Goal: Navigation & Orientation: Find specific page/section

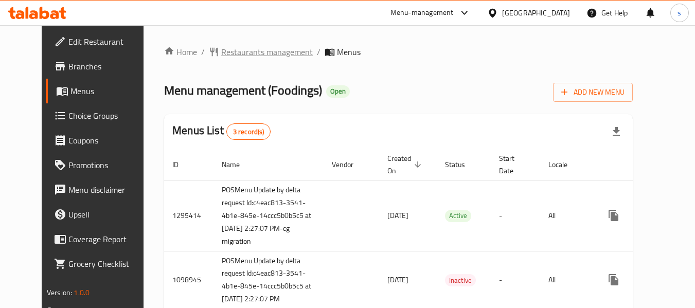
click at [232, 51] on span "Restaurants management" at bounding box center [267, 52] width 92 height 12
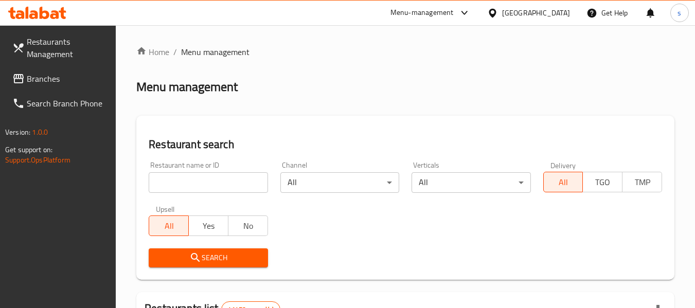
click at [52, 77] on div at bounding box center [347, 154] width 695 height 308
click at [52, 77] on span "Branches" at bounding box center [67, 79] width 81 height 12
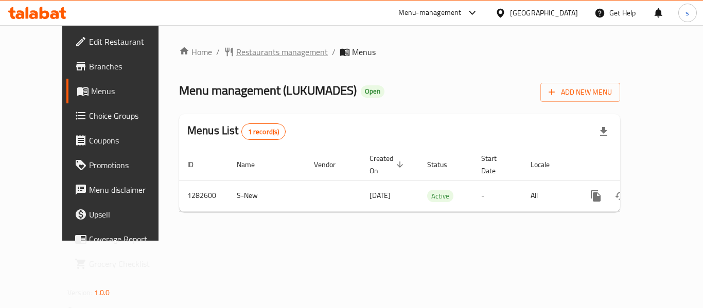
click at [256, 54] on span "Restaurants management" at bounding box center [282, 52] width 92 height 12
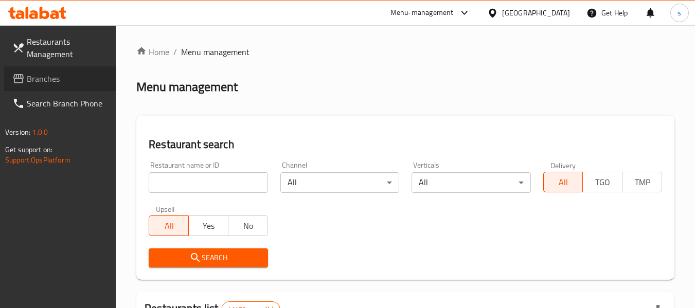
click at [71, 89] on link "Branches" at bounding box center [60, 78] width 112 height 25
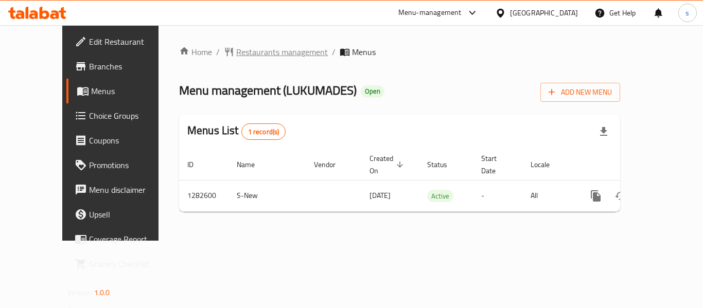
click at [261, 54] on span "Restaurants management" at bounding box center [282, 52] width 92 height 12
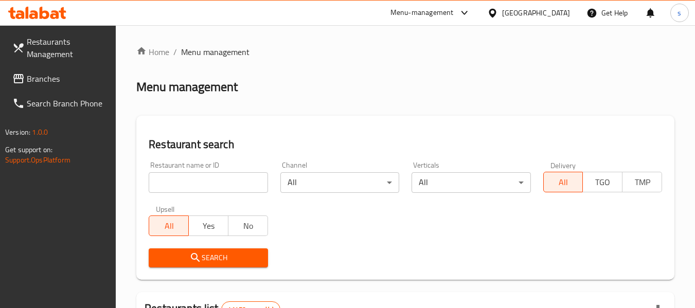
click at [68, 82] on span "Branches" at bounding box center [67, 79] width 81 height 12
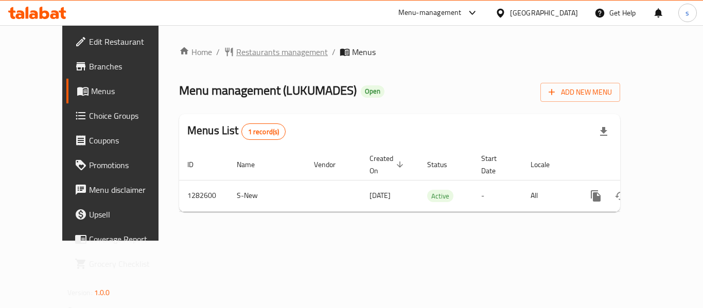
click at [236, 50] on span "Restaurants management" at bounding box center [282, 52] width 92 height 12
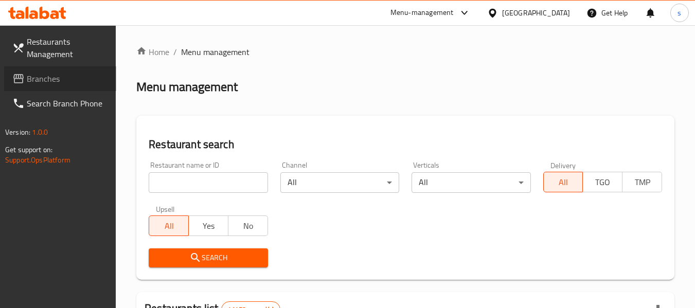
click at [72, 77] on span "Branches" at bounding box center [67, 79] width 81 height 12
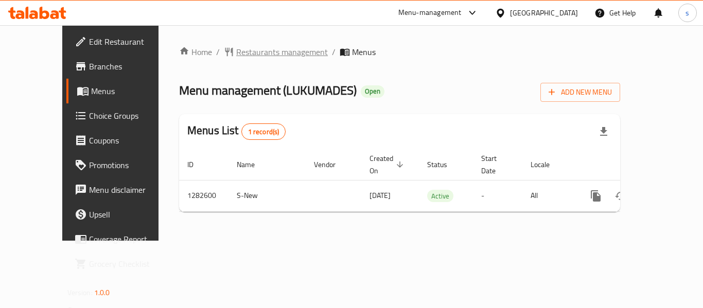
click at [267, 49] on span "Restaurants management" at bounding box center [282, 52] width 92 height 12
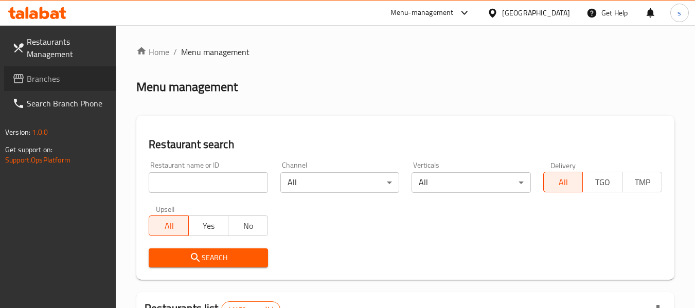
click at [54, 76] on span "Branches" at bounding box center [67, 79] width 81 height 12
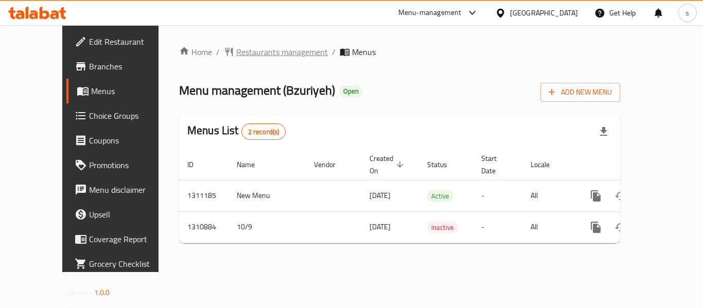
click at [237, 53] on span "Restaurants management" at bounding box center [282, 52] width 92 height 12
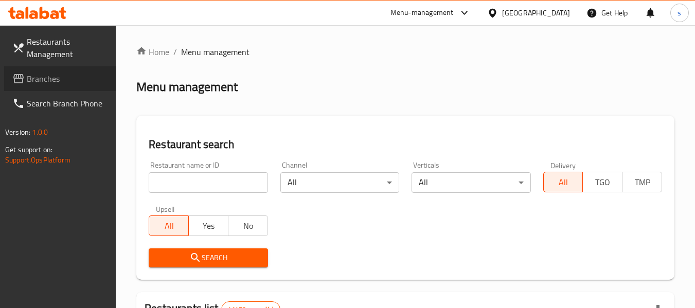
click at [36, 81] on span "Branches" at bounding box center [67, 79] width 81 height 12
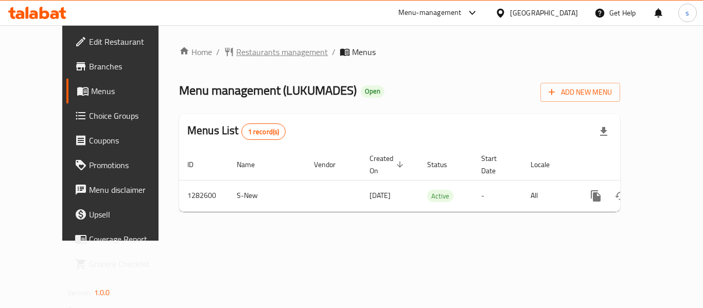
click at [238, 56] on span "Restaurants management" at bounding box center [282, 52] width 92 height 12
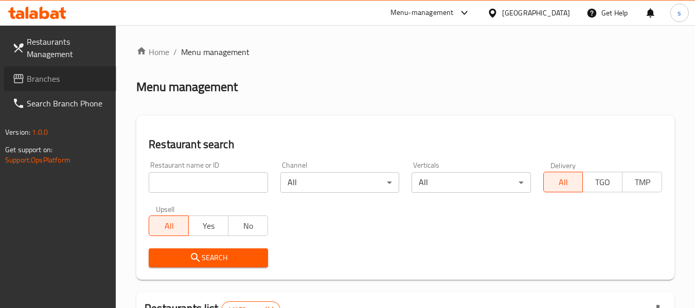
click at [37, 75] on span "Branches" at bounding box center [67, 79] width 81 height 12
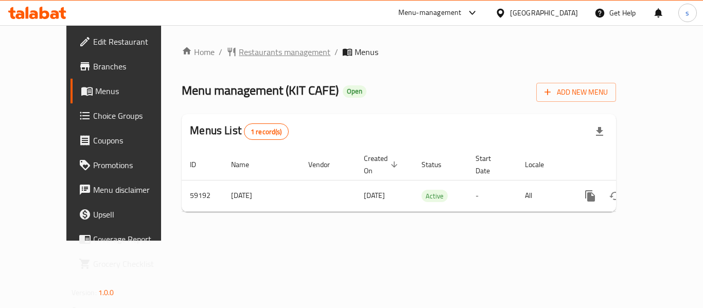
click at [240, 56] on span "Restaurants management" at bounding box center [285, 52] width 92 height 12
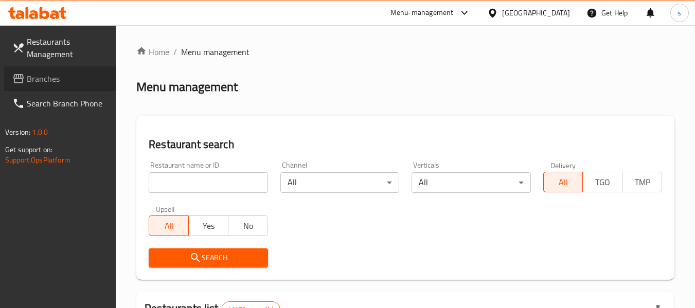
click at [57, 82] on span "Branches" at bounding box center [67, 79] width 81 height 12
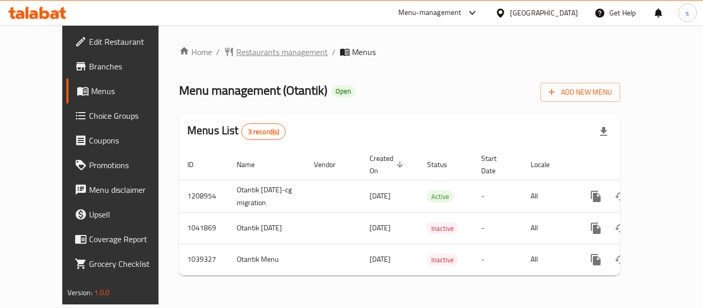
click at [269, 54] on span "Restaurants management" at bounding box center [282, 52] width 92 height 12
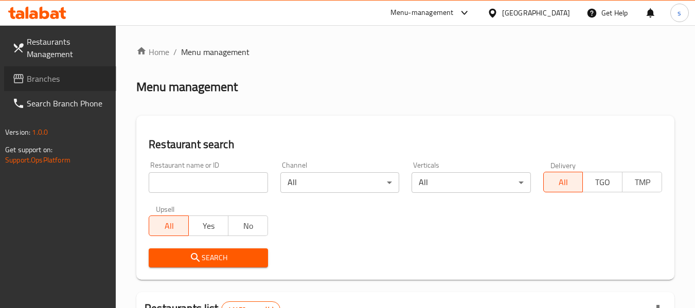
click at [34, 76] on span "Branches" at bounding box center [67, 79] width 81 height 12
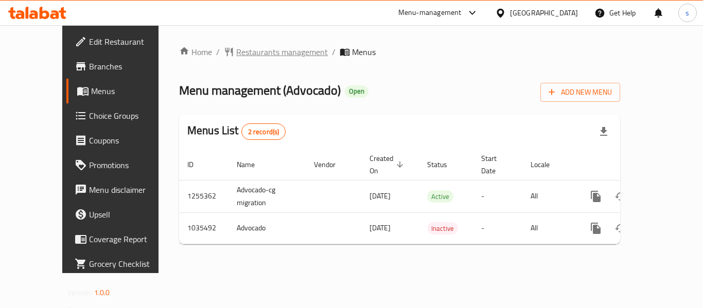
click at [236, 49] on span "Restaurants management" at bounding box center [282, 52] width 92 height 12
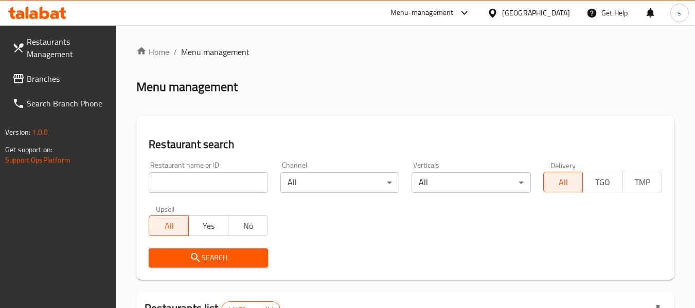
click at [40, 75] on span "Branches" at bounding box center [67, 79] width 81 height 12
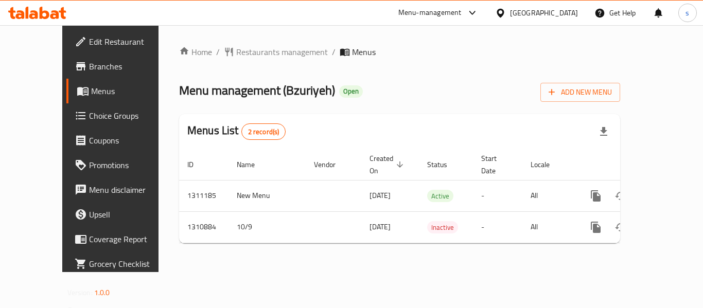
click at [525, 15] on div "[GEOGRAPHIC_DATA]" at bounding box center [544, 12] width 68 height 11
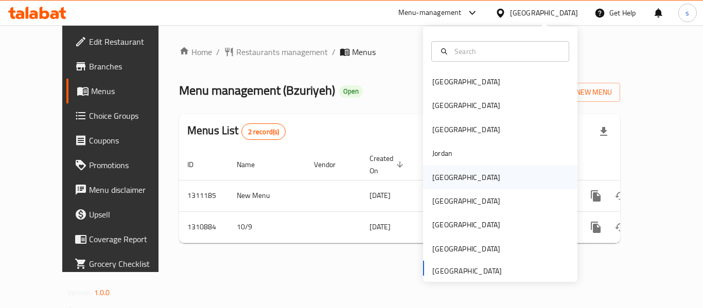
click at [455, 176] on div "[GEOGRAPHIC_DATA]" at bounding box center [500, 178] width 154 height 24
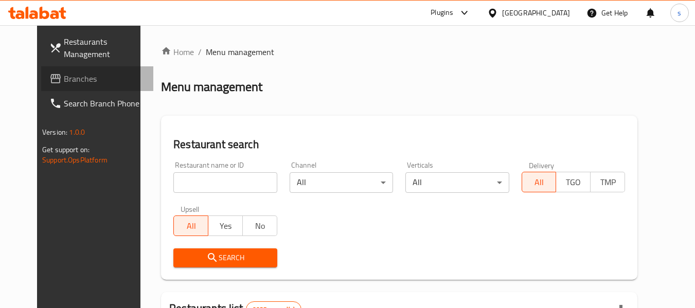
click at [64, 84] on span "Branches" at bounding box center [104, 79] width 81 height 12
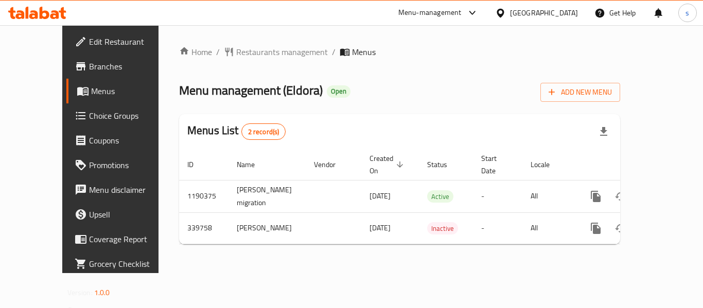
click at [510, 8] on div at bounding box center [502, 12] width 15 height 11
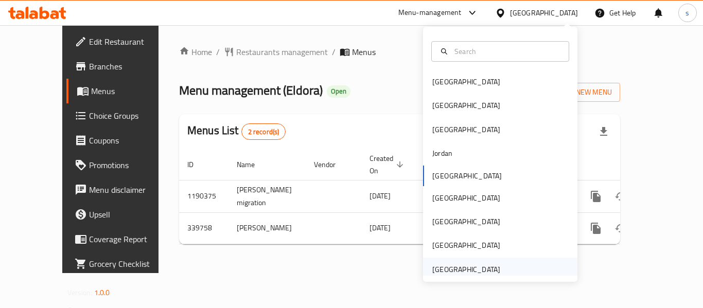
click at [447, 265] on div "[GEOGRAPHIC_DATA]" at bounding box center [466, 269] width 68 height 11
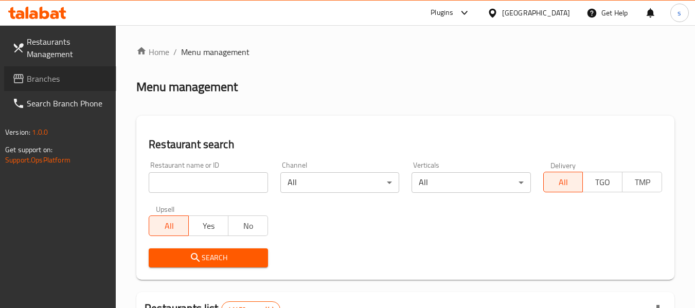
click at [29, 80] on span "Branches" at bounding box center [67, 79] width 81 height 12
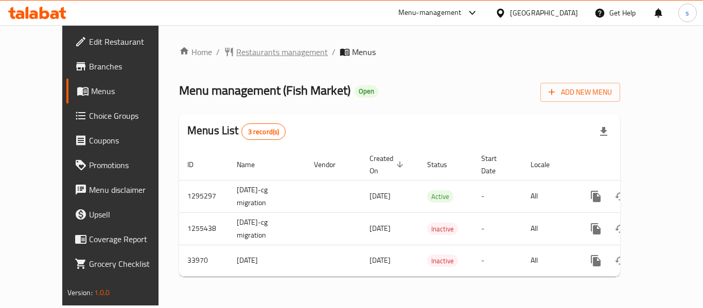
click at [236, 53] on span "Restaurants management" at bounding box center [282, 52] width 92 height 12
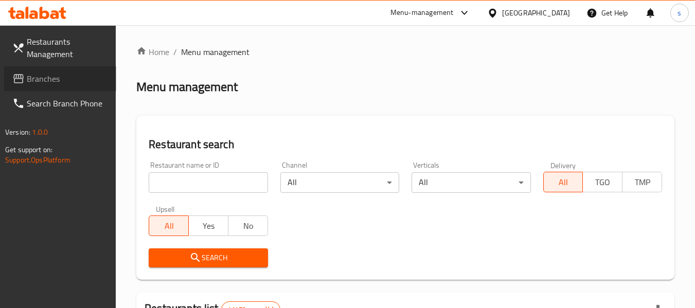
click at [60, 81] on span "Branches" at bounding box center [67, 79] width 81 height 12
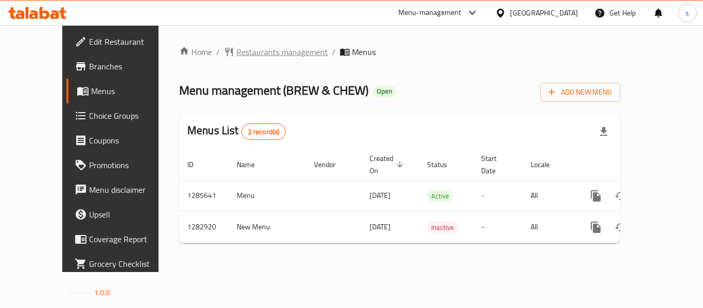
click at [253, 49] on span "Restaurants management" at bounding box center [282, 52] width 92 height 12
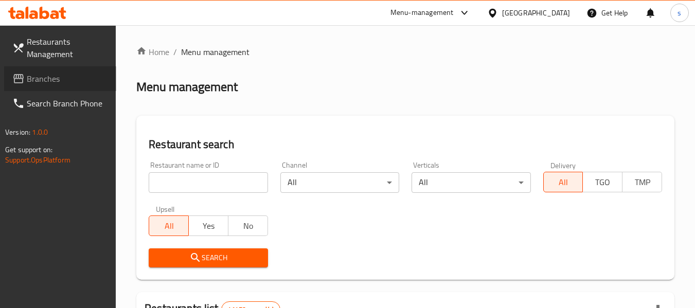
click at [58, 81] on span "Branches" at bounding box center [67, 79] width 81 height 12
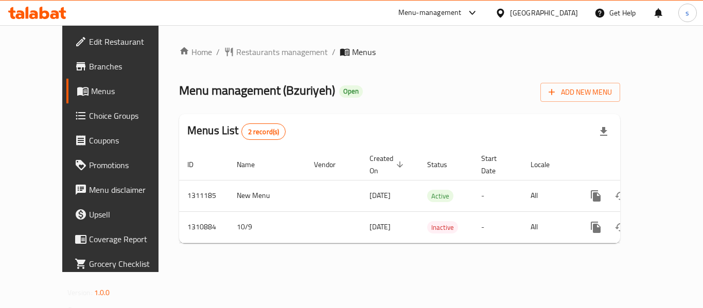
click at [558, 17] on div "[GEOGRAPHIC_DATA]" at bounding box center [544, 12] width 68 height 11
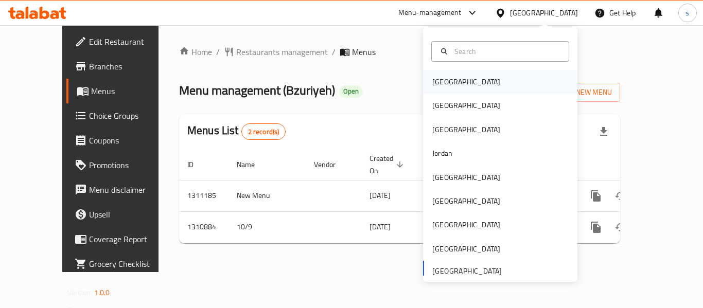
click at [445, 78] on div "Bahrain" at bounding box center [466, 81] width 68 height 11
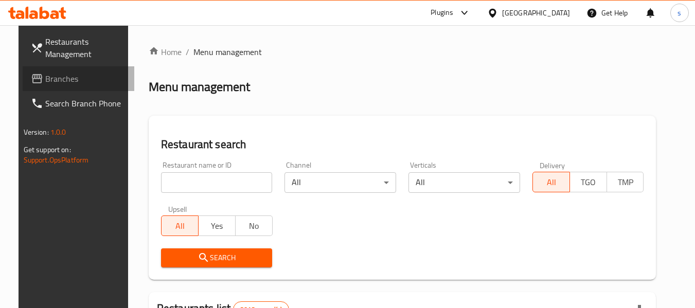
click at [63, 84] on span "Branches" at bounding box center [85, 79] width 81 height 12
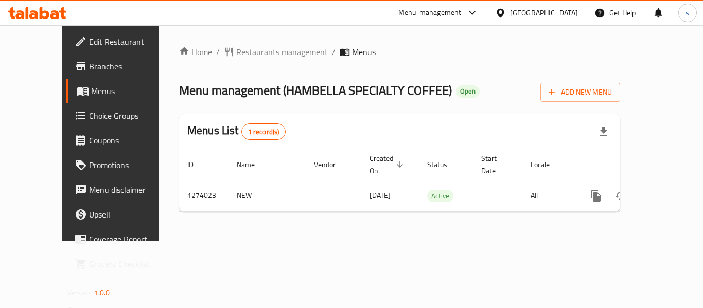
click at [567, 6] on div "[GEOGRAPHIC_DATA]" at bounding box center [536, 13] width 99 height 25
click at [558, 11] on div "[GEOGRAPHIC_DATA]" at bounding box center [544, 12] width 68 height 11
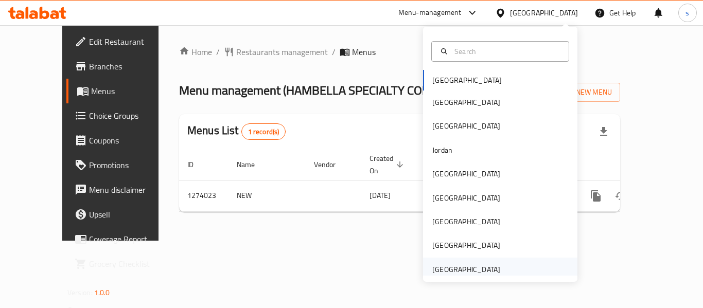
click at [437, 272] on div "[GEOGRAPHIC_DATA]" at bounding box center [466, 269] width 68 height 11
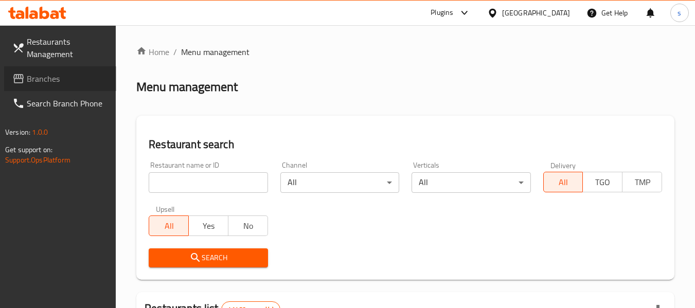
click at [48, 81] on span "Branches" at bounding box center [67, 79] width 81 height 12
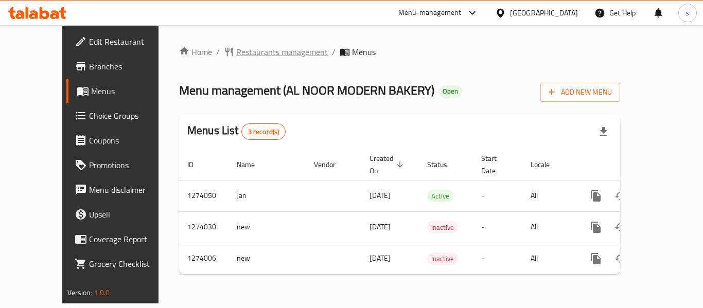
click at [237, 56] on span "Restaurants management" at bounding box center [282, 52] width 92 height 12
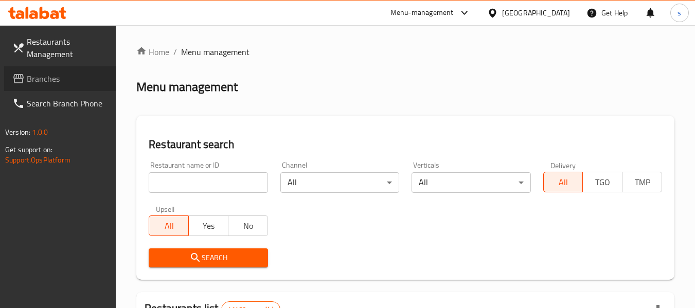
click at [65, 85] on link "Branches" at bounding box center [60, 78] width 112 height 25
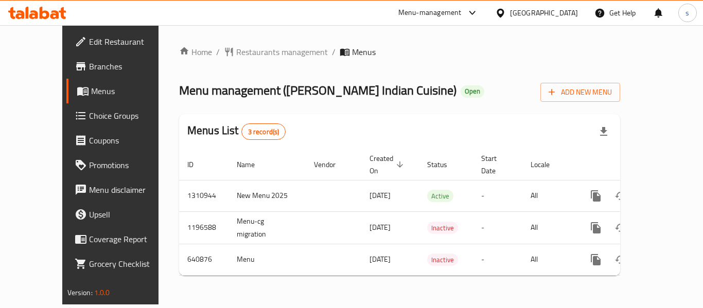
click at [509, 11] on div at bounding box center [502, 12] width 15 height 11
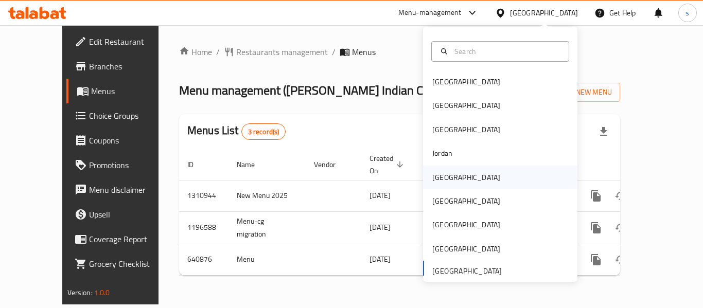
click at [443, 174] on div "[GEOGRAPHIC_DATA]" at bounding box center [466, 177] width 68 height 11
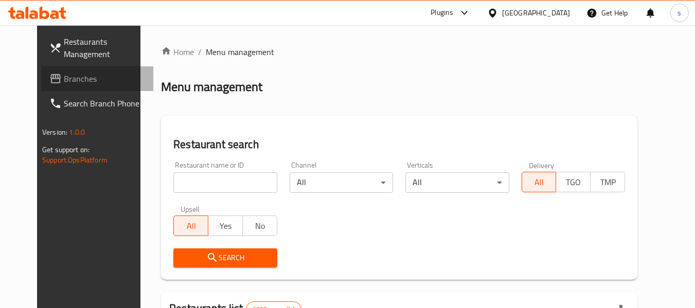
click at [64, 83] on span "Branches" at bounding box center [104, 79] width 81 height 12
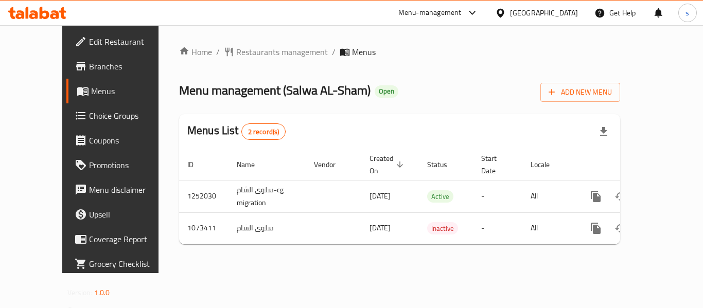
click at [572, 11] on div "Kuwait" at bounding box center [544, 12] width 68 height 11
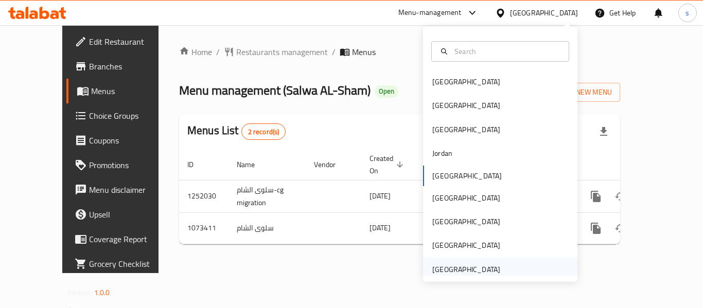
click at [443, 266] on div "[GEOGRAPHIC_DATA]" at bounding box center [466, 269] width 68 height 11
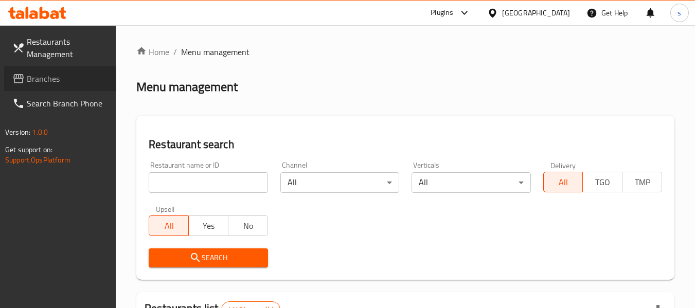
click at [49, 75] on span "Branches" at bounding box center [67, 79] width 81 height 12
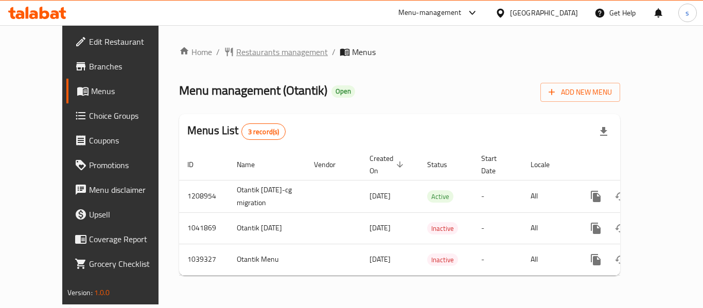
click at [255, 52] on span "Restaurants management" at bounding box center [282, 52] width 92 height 12
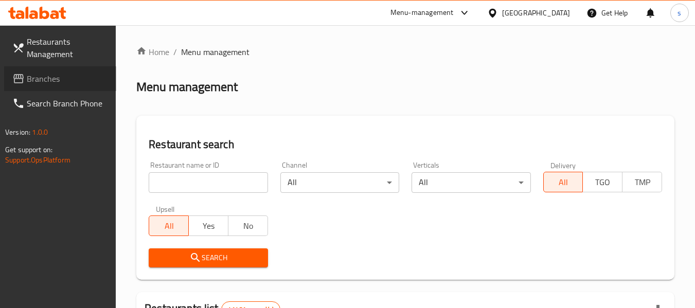
click at [55, 81] on span "Branches" at bounding box center [67, 79] width 81 height 12
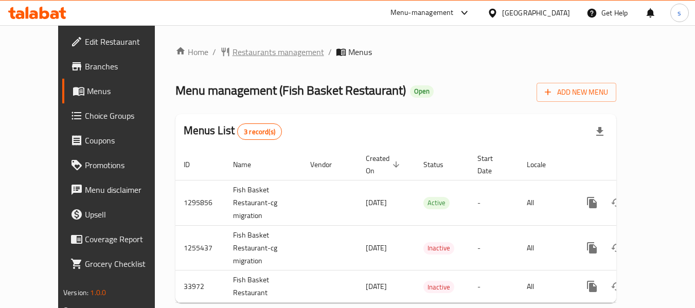
click at [233, 54] on span "Restaurants management" at bounding box center [279, 52] width 92 height 12
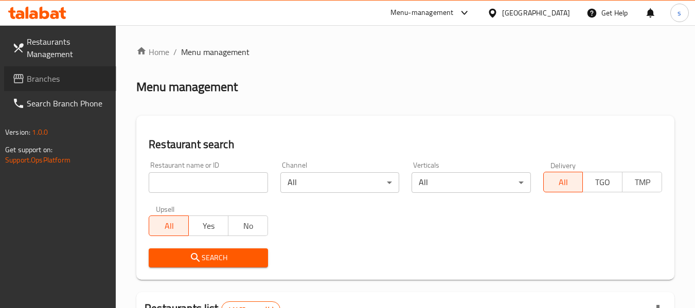
click at [60, 83] on span "Branches" at bounding box center [67, 79] width 81 height 12
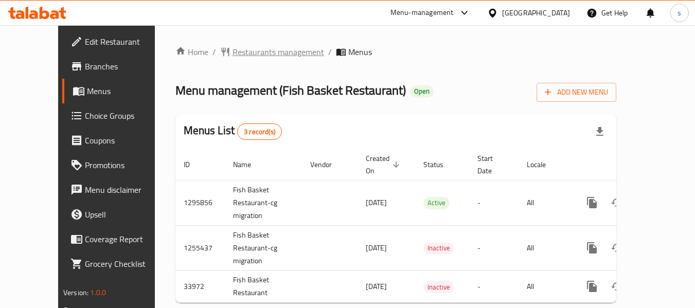
click at [245, 54] on span "Restaurants management" at bounding box center [279, 52] width 92 height 12
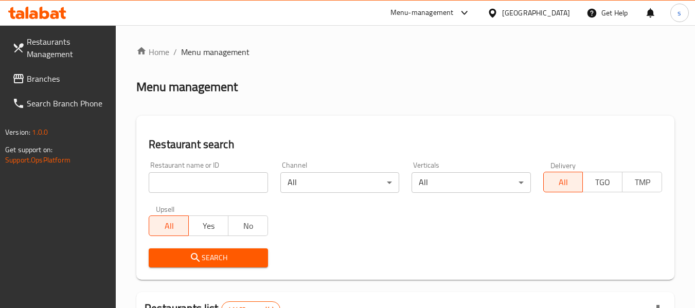
click at [50, 84] on span "Branches" at bounding box center [67, 79] width 81 height 12
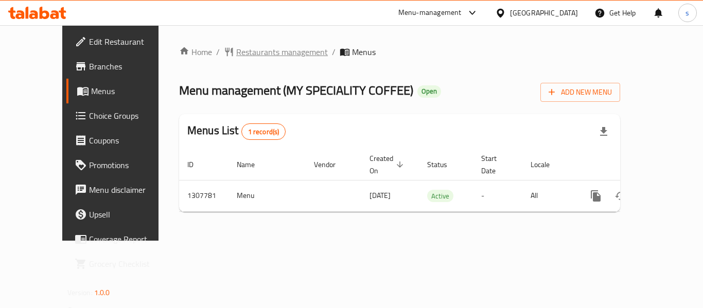
click at [256, 49] on span "Restaurants management" at bounding box center [282, 52] width 92 height 12
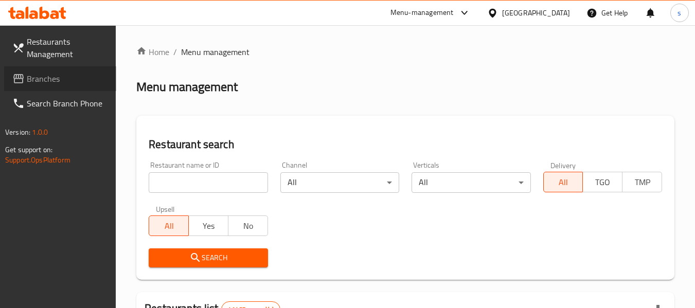
click at [27, 78] on span "Branches" at bounding box center [67, 79] width 81 height 12
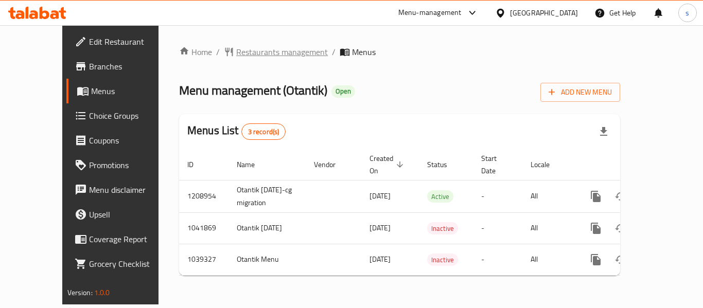
click at [243, 51] on span "Restaurants management" at bounding box center [282, 52] width 92 height 12
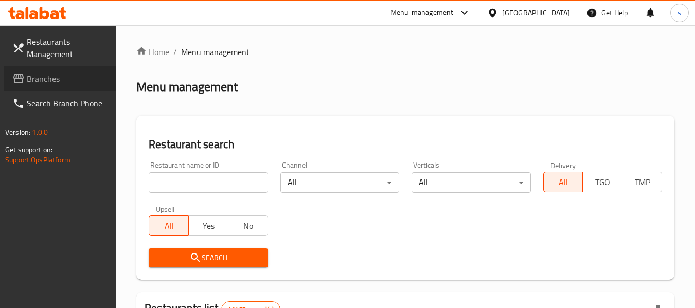
click at [35, 82] on span "Branches" at bounding box center [67, 79] width 81 height 12
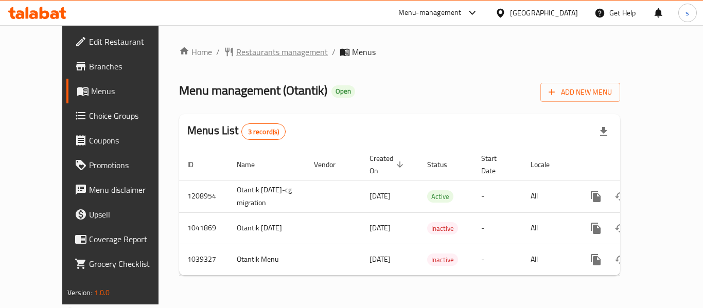
click at [258, 57] on span "Restaurants management" at bounding box center [282, 52] width 92 height 12
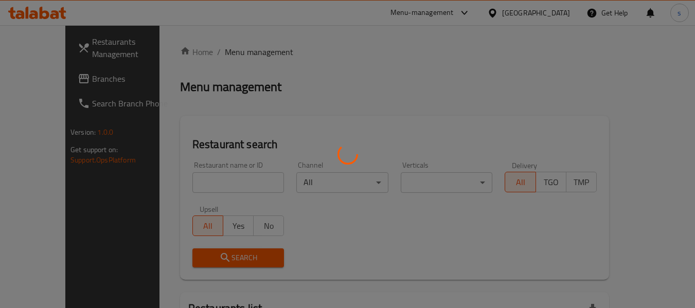
click at [63, 81] on div at bounding box center [347, 154] width 695 height 308
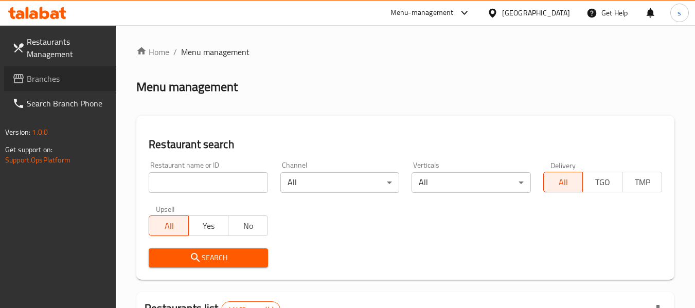
click at [63, 81] on span "Branches" at bounding box center [67, 79] width 81 height 12
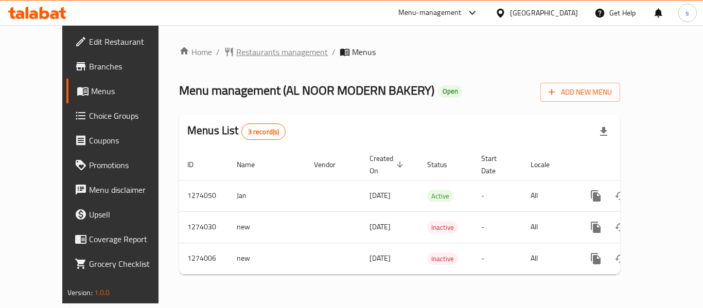
click at [237, 49] on span "Restaurants management" at bounding box center [282, 52] width 92 height 12
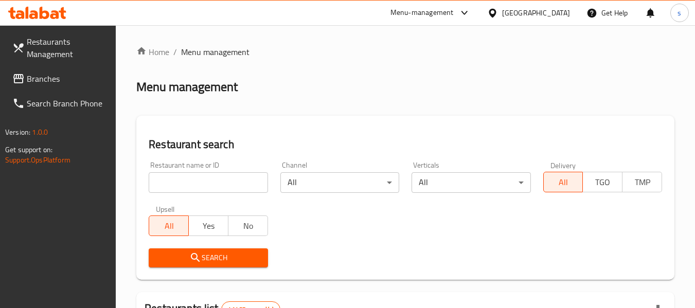
click at [48, 84] on span "Branches" at bounding box center [67, 79] width 81 height 12
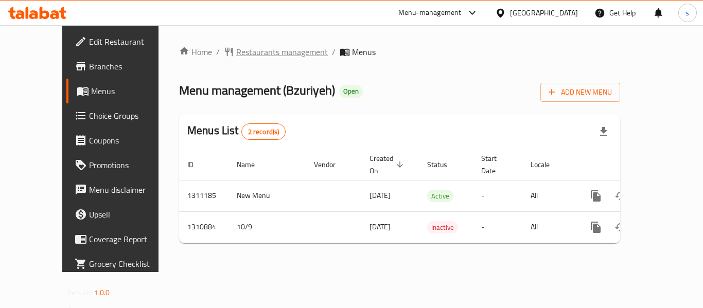
click at [236, 53] on span "Restaurants management" at bounding box center [282, 52] width 92 height 12
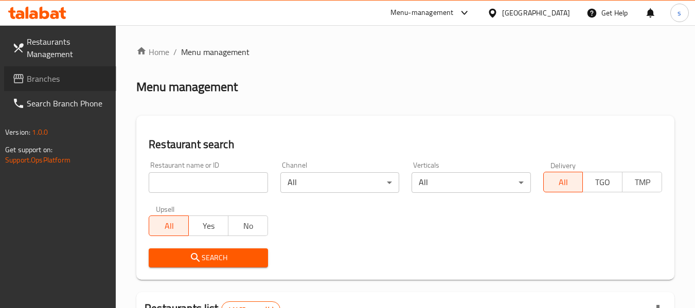
click at [46, 83] on span "Branches" at bounding box center [67, 79] width 81 height 12
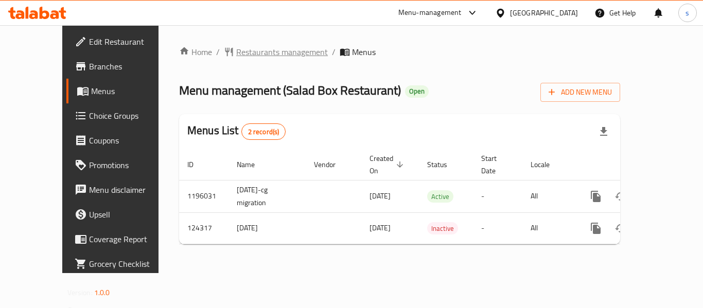
click at [236, 57] on span "Restaurants management" at bounding box center [282, 52] width 92 height 12
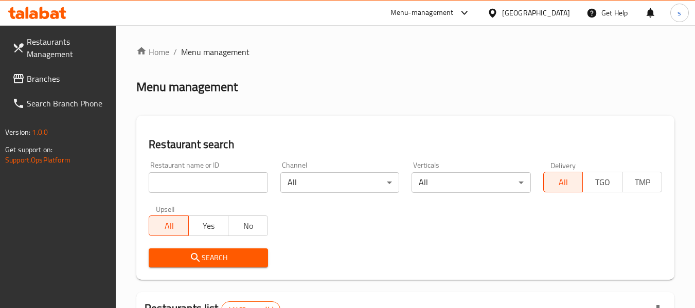
click at [33, 84] on span "Branches" at bounding box center [67, 79] width 81 height 12
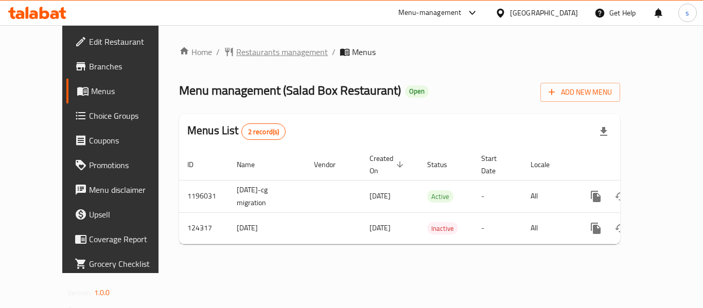
click at [236, 55] on span "Restaurants management" at bounding box center [282, 52] width 92 height 12
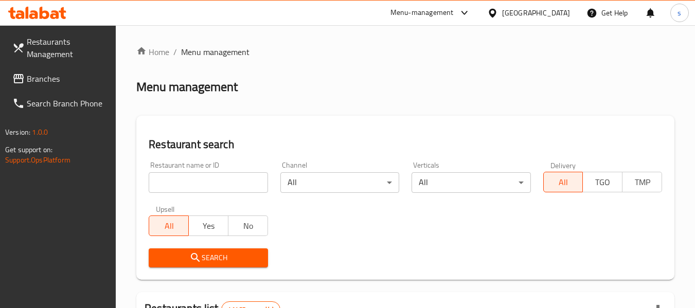
click at [30, 84] on span "Branches" at bounding box center [67, 79] width 81 height 12
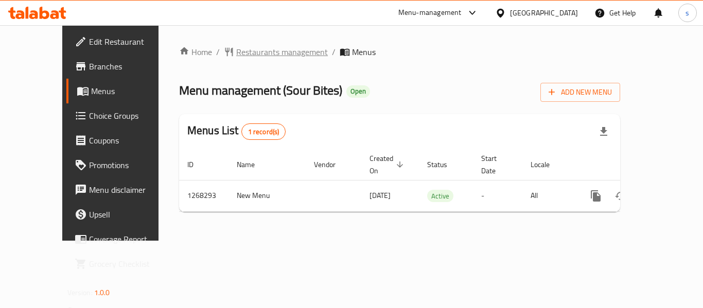
click at [254, 50] on span "Restaurants management" at bounding box center [282, 52] width 92 height 12
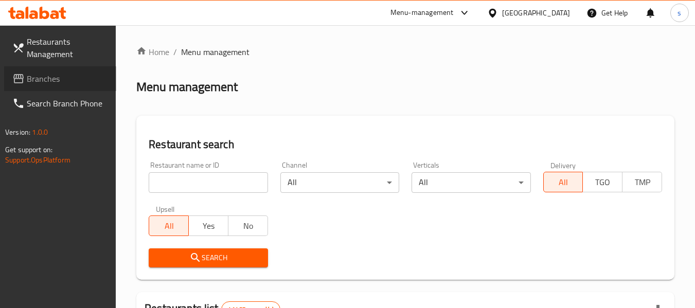
click at [82, 79] on span "Branches" at bounding box center [67, 79] width 81 height 12
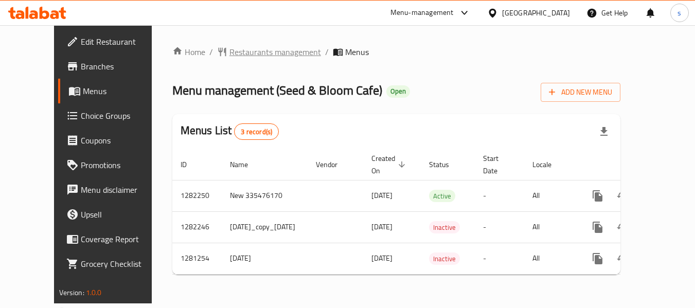
click at [259, 58] on span "Restaurants management" at bounding box center [275, 52] width 92 height 12
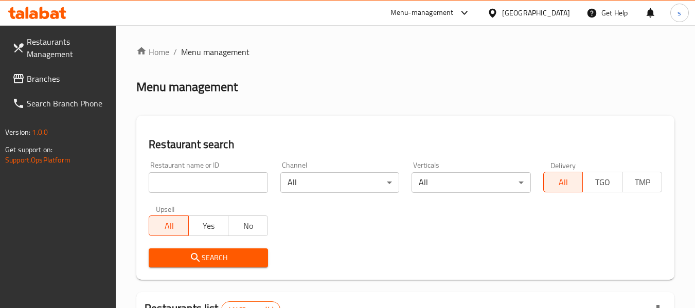
click at [46, 81] on span "Branches" at bounding box center [67, 79] width 81 height 12
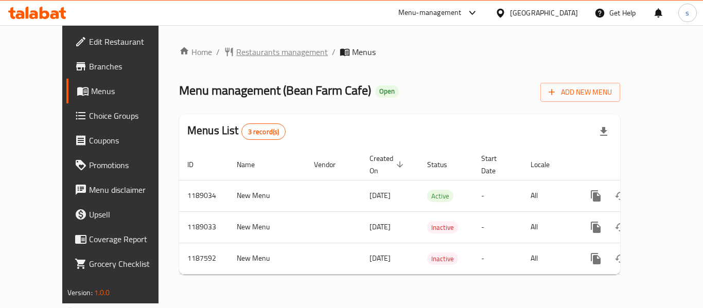
click at [252, 50] on span "Restaurants management" at bounding box center [282, 52] width 92 height 12
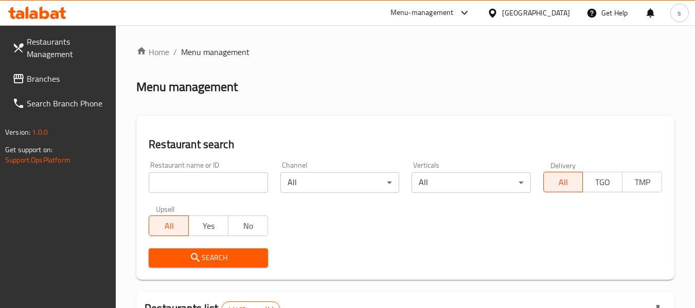
click at [66, 79] on span "Branches" at bounding box center [67, 79] width 81 height 12
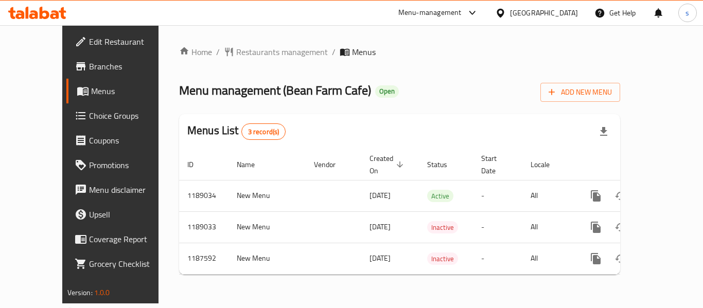
click at [535, 17] on div "[GEOGRAPHIC_DATA]" at bounding box center [544, 12] width 68 height 11
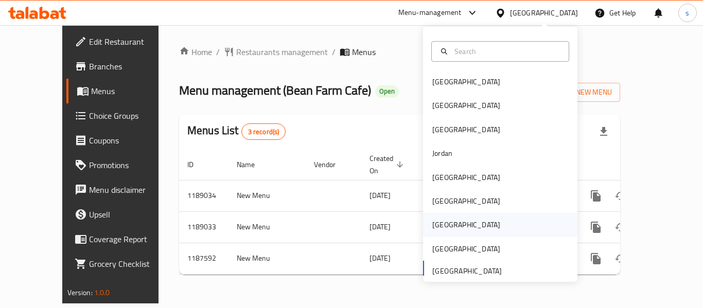
click at [435, 219] on div "Qatar" at bounding box center [466, 224] width 68 height 11
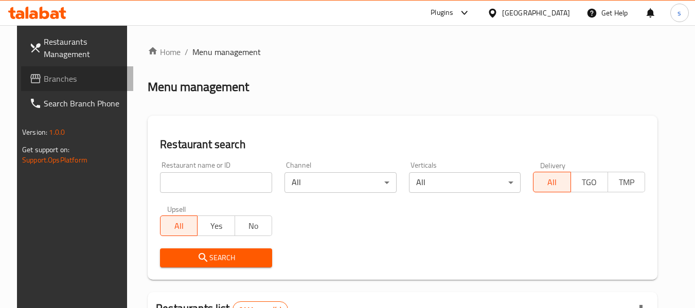
click at [44, 78] on span "Branches" at bounding box center [84, 79] width 81 height 12
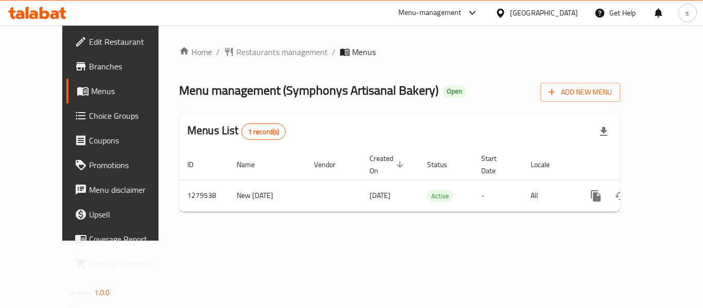
click at [566, 11] on div "[GEOGRAPHIC_DATA]" at bounding box center [544, 12] width 68 height 11
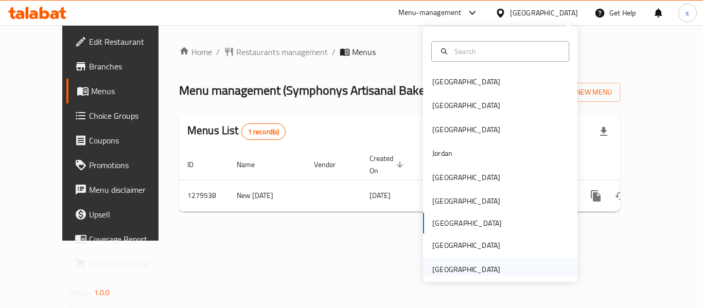
click at [455, 265] on div "United Arab Emirates" at bounding box center [466, 269] width 68 height 11
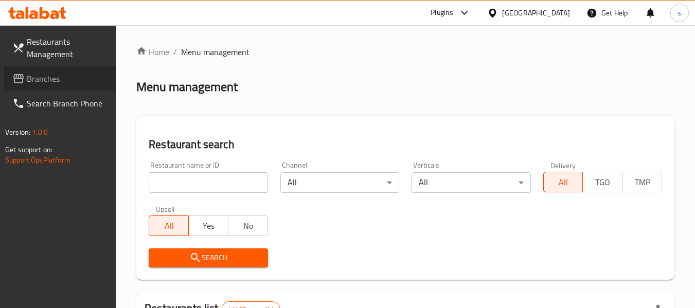
click at [44, 82] on span "Branches" at bounding box center [67, 79] width 81 height 12
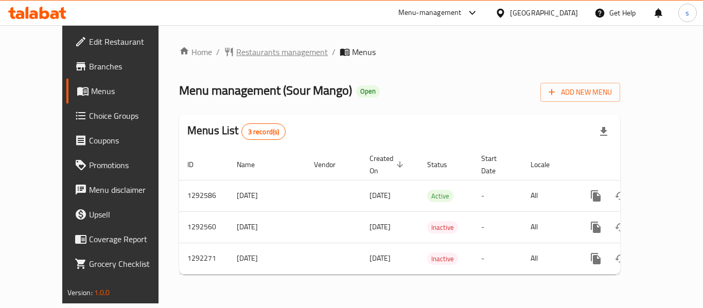
click at [245, 55] on span "Restaurants management" at bounding box center [282, 52] width 92 height 12
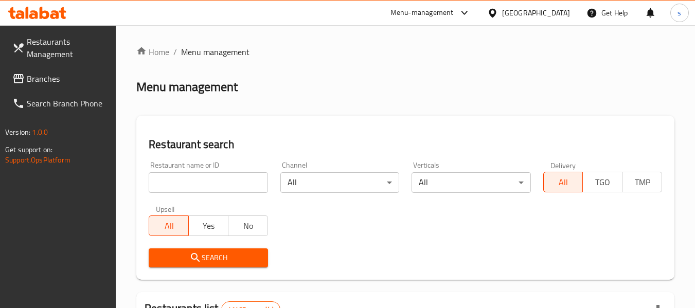
click at [76, 78] on span "Branches" at bounding box center [67, 79] width 81 height 12
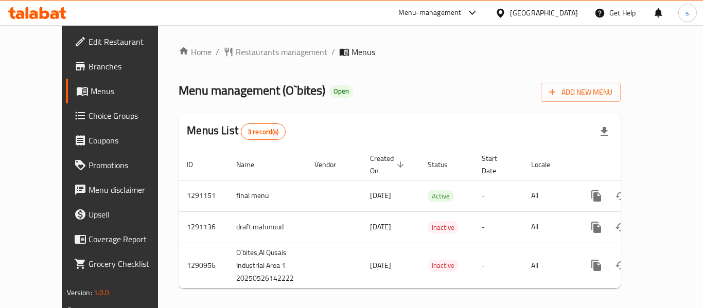
click at [235, 60] on div "Home / Restaurants management / Menus Menu management ( O`bites ) Open Add New …" at bounding box center [400, 171] width 442 height 251
click at [236, 49] on span "Restaurants management" at bounding box center [282, 52] width 92 height 12
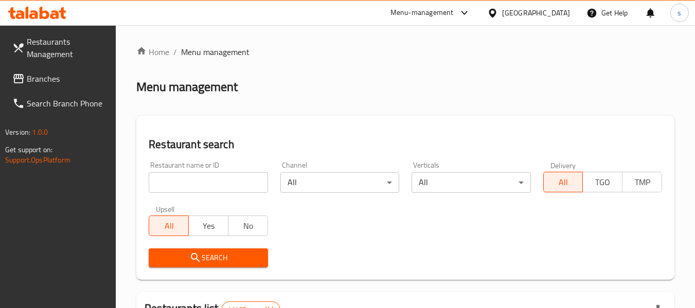
click at [49, 80] on span "Branches" at bounding box center [67, 79] width 81 height 12
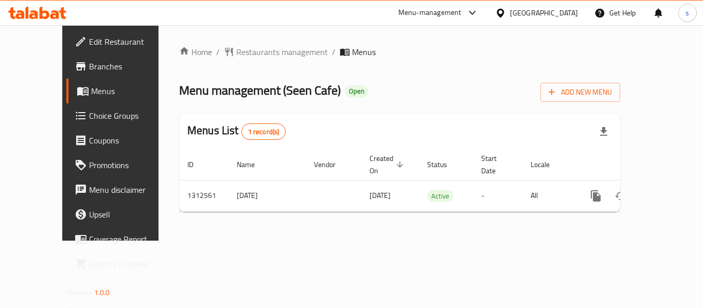
click at [573, 14] on div "[GEOGRAPHIC_DATA]" at bounding box center [544, 12] width 68 height 11
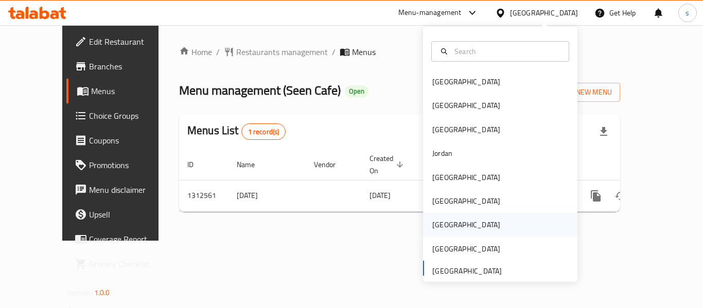
click at [442, 222] on div "[GEOGRAPHIC_DATA]" at bounding box center [466, 224] width 68 height 11
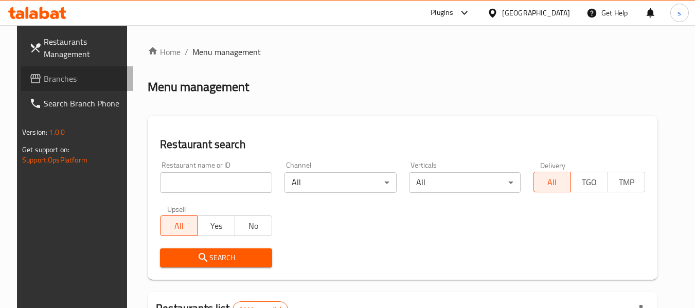
click at [69, 87] on link "Branches" at bounding box center [77, 78] width 112 height 25
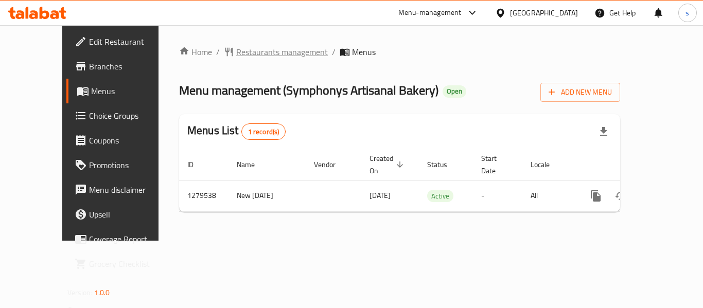
click at [253, 50] on span "Restaurants management" at bounding box center [282, 52] width 92 height 12
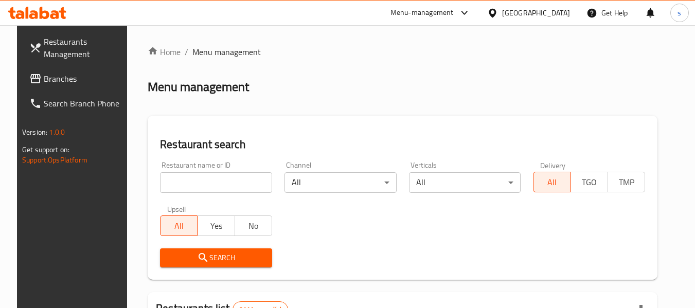
click at [91, 79] on span "Branches" at bounding box center [84, 79] width 81 height 12
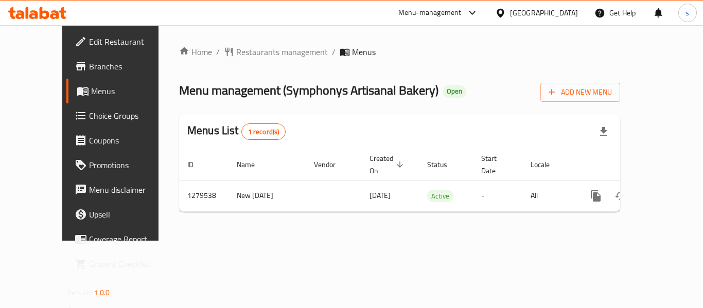
click at [506, 13] on icon at bounding box center [500, 13] width 11 height 11
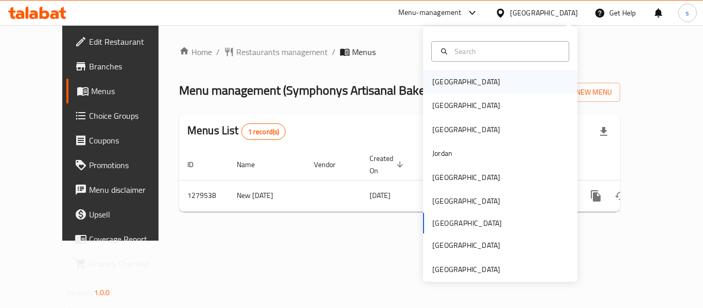
click at [455, 87] on div "[GEOGRAPHIC_DATA]" at bounding box center [466, 82] width 84 height 24
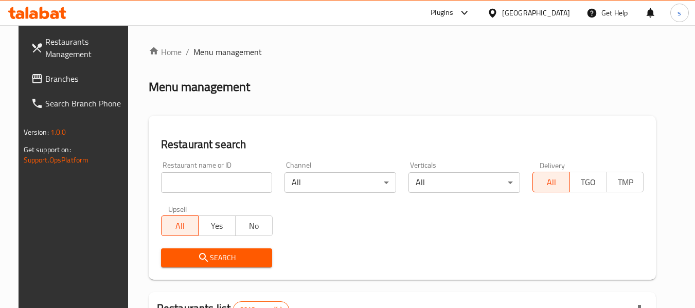
click at [45, 85] on span "Branches" at bounding box center [85, 79] width 81 height 12
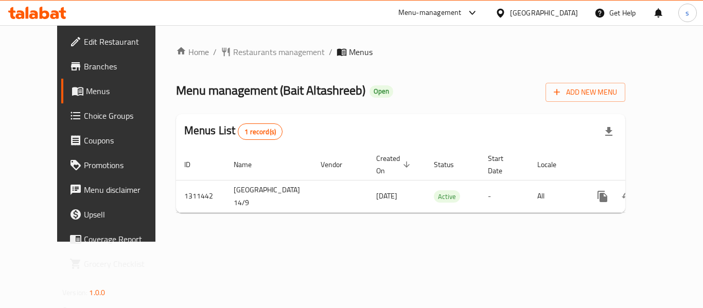
click at [571, 8] on div "[GEOGRAPHIC_DATA]" at bounding box center [544, 12] width 68 height 11
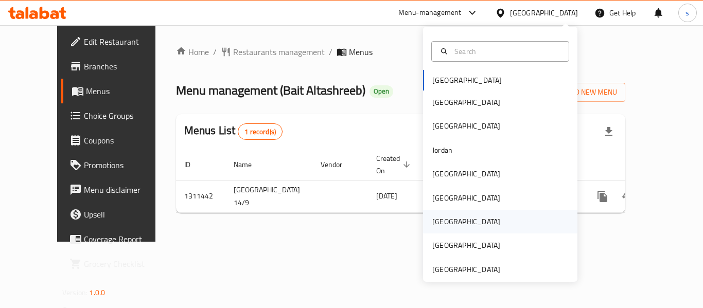
click at [473, 216] on div "[GEOGRAPHIC_DATA]" at bounding box center [500, 222] width 154 height 24
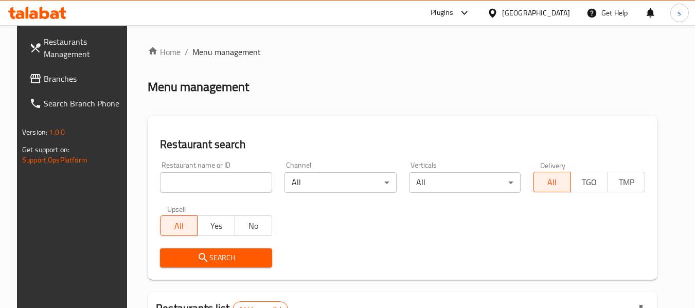
click at [49, 87] on link "Branches" at bounding box center [77, 78] width 112 height 25
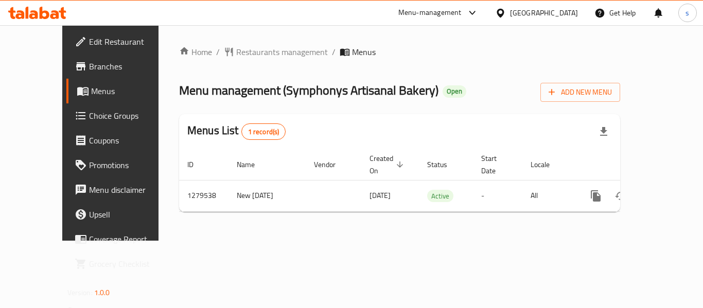
click at [561, 13] on div "[GEOGRAPHIC_DATA]" at bounding box center [544, 12] width 68 height 11
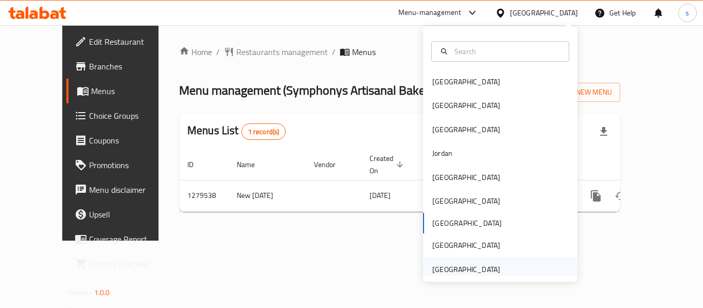
click at [453, 265] on div "[GEOGRAPHIC_DATA]" at bounding box center [466, 269] width 68 height 11
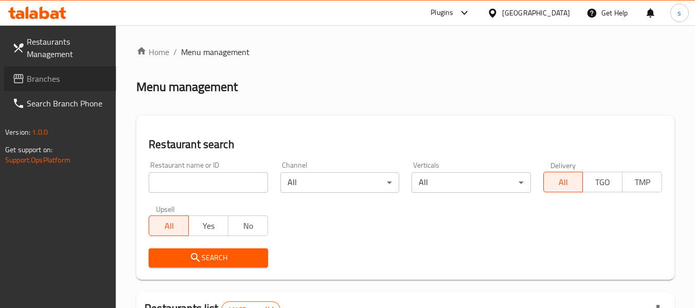
click at [42, 80] on span "Branches" at bounding box center [67, 79] width 81 height 12
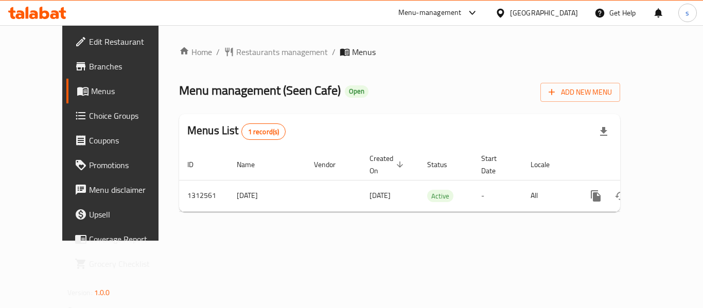
click at [242, 60] on div "Home / Restaurants management / Menus Menu management ( Seen Cafe ) Open Add Ne…" at bounding box center [399, 133] width 441 height 174
click at [242, 52] on span "Restaurants management" at bounding box center [282, 52] width 92 height 12
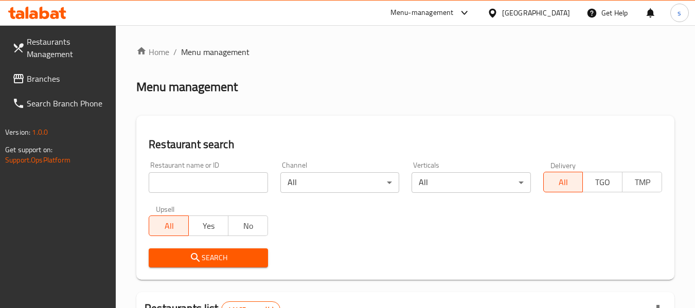
click at [63, 83] on span "Branches" at bounding box center [67, 79] width 81 height 12
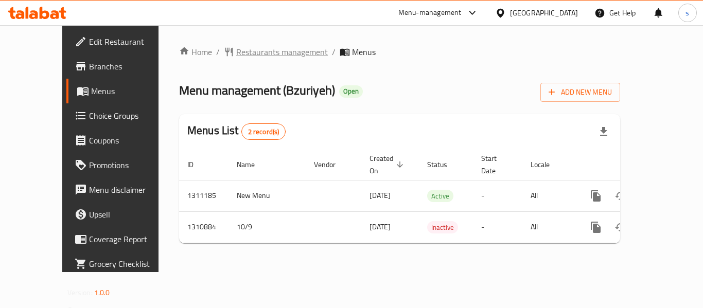
click at [252, 49] on span "Restaurants management" at bounding box center [282, 52] width 92 height 12
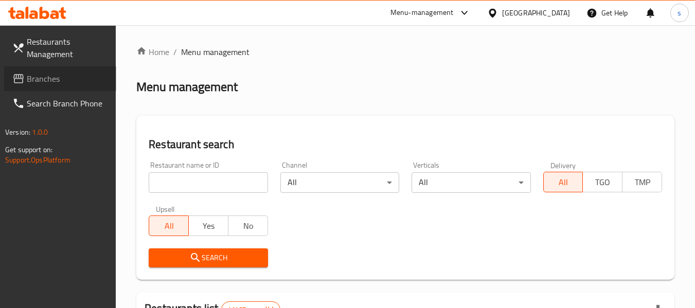
click at [33, 81] on span "Branches" at bounding box center [67, 79] width 81 height 12
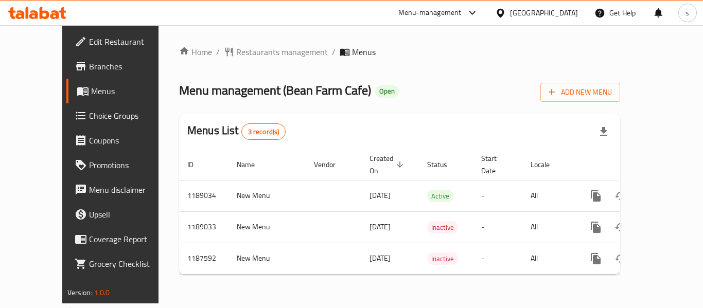
click at [526, 11] on div "[GEOGRAPHIC_DATA]" at bounding box center [544, 12] width 68 height 11
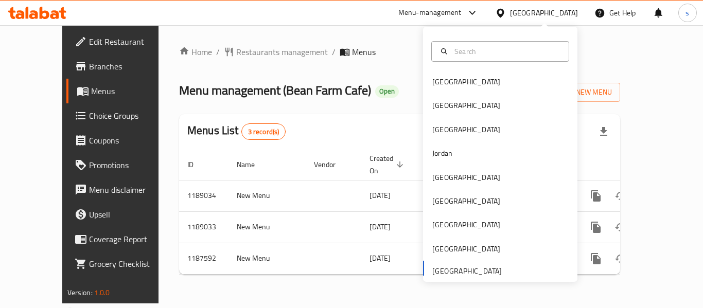
click at [439, 268] on div "Bahrain Egypt Iraq Jordan Kuwait Oman Qatar Saudi Arabia United Arab Emirates" at bounding box center [500, 175] width 154 height 211
click at [377, 47] on ol "Home / Restaurants management / Menus" at bounding box center [399, 52] width 441 height 12
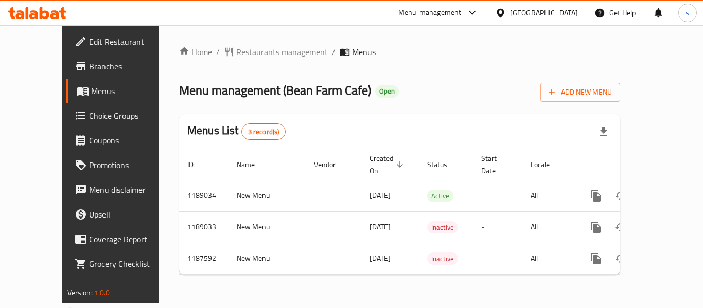
click at [89, 72] on span "Branches" at bounding box center [130, 66] width 82 height 12
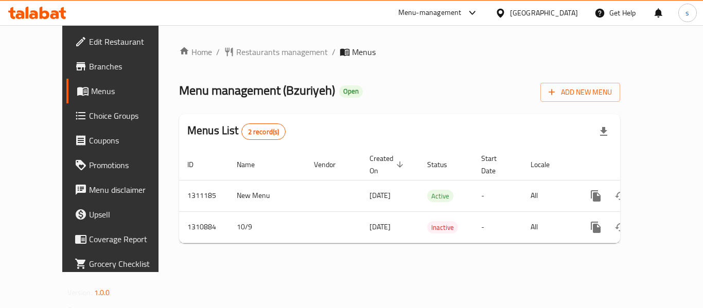
click at [533, 12] on div "[GEOGRAPHIC_DATA]" at bounding box center [544, 12] width 68 height 11
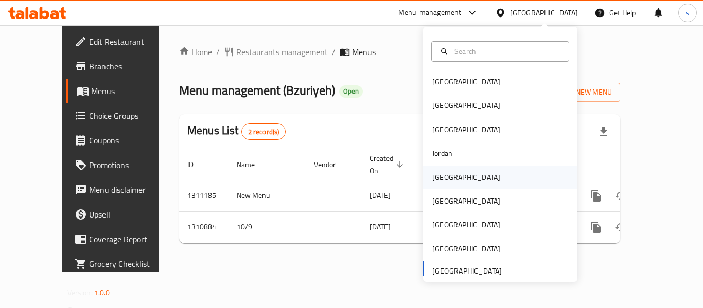
click at [475, 175] on div "[GEOGRAPHIC_DATA]" at bounding box center [500, 178] width 154 height 24
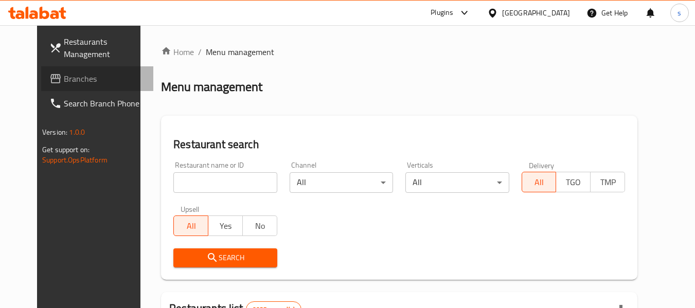
click at [64, 82] on span "Branches" at bounding box center [104, 79] width 81 height 12
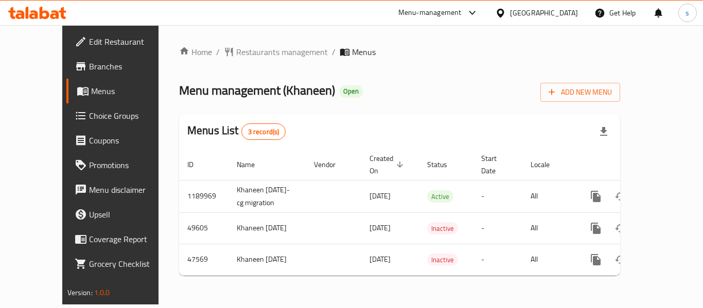
click at [564, 44] on div "Home / Restaurants management / Menus Menu management ( Khaneen ) Open Add New …" at bounding box center [399, 164] width 482 height 279
click at [556, 9] on div "[GEOGRAPHIC_DATA]" at bounding box center [544, 12] width 68 height 11
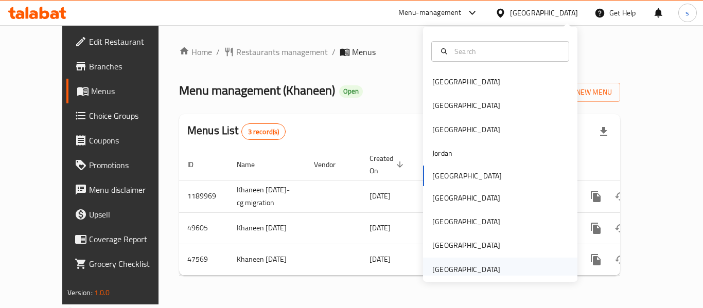
click at [449, 269] on div "[GEOGRAPHIC_DATA]" at bounding box center [466, 269] width 68 height 11
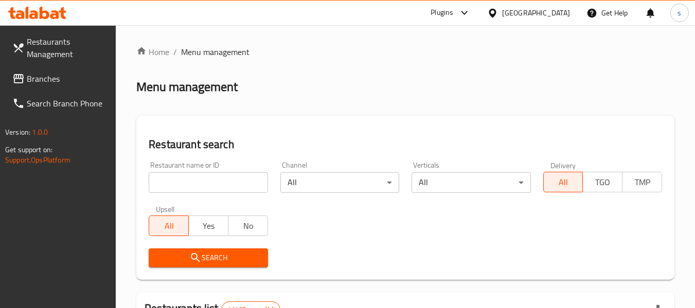
click at [28, 75] on span "Branches" at bounding box center [67, 79] width 81 height 12
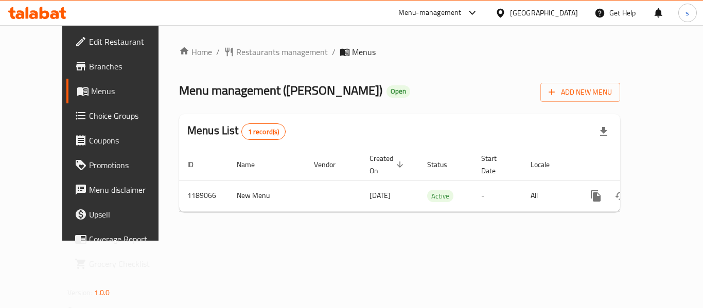
click at [526, 15] on div "United Arab Emirates" at bounding box center [544, 12] width 68 height 11
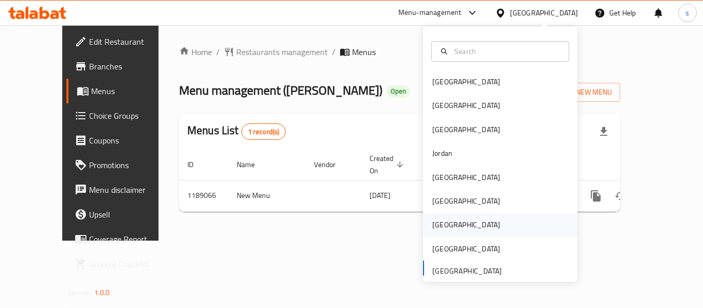
click at [436, 230] on div "[GEOGRAPHIC_DATA]" at bounding box center [466, 224] width 68 height 11
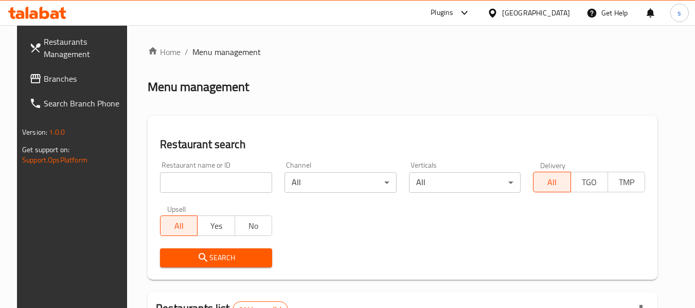
click at [44, 78] on span "Branches" at bounding box center [84, 79] width 81 height 12
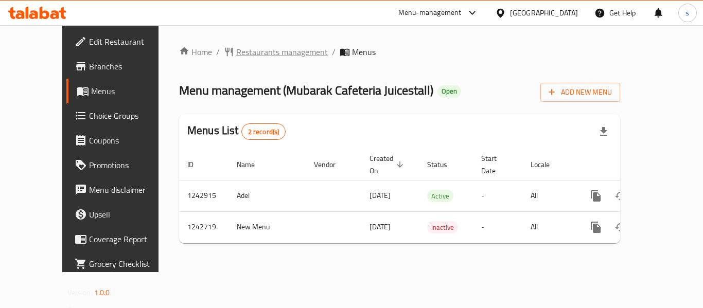
click at [256, 50] on span "Restaurants management" at bounding box center [282, 52] width 92 height 12
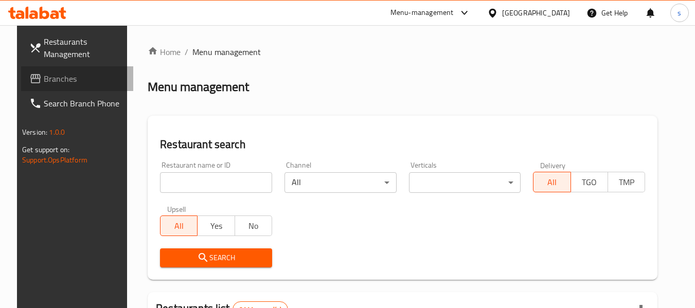
click at [59, 79] on span "Branches" at bounding box center [84, 79] width 81 height 12
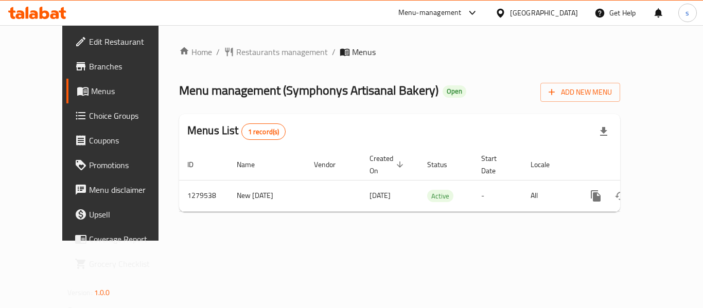
click at [566, 15] on div "[GEOGRAPHIC_DATA]" at bounding box center [544, 12] width 68 height 11
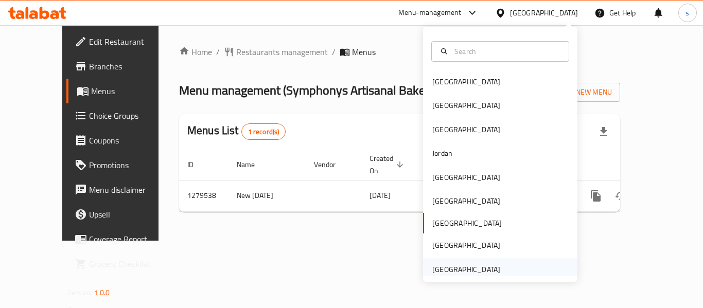
click at [462, 274] on div "[GEOGRAPHIC_DATA]" at bounding box center [466, 269] width 68 height 11
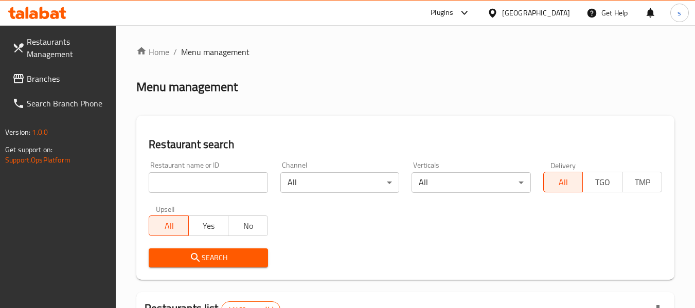
click at [61, 78] on span "Branches" at bounding box center [67, 79] width 81 height 12
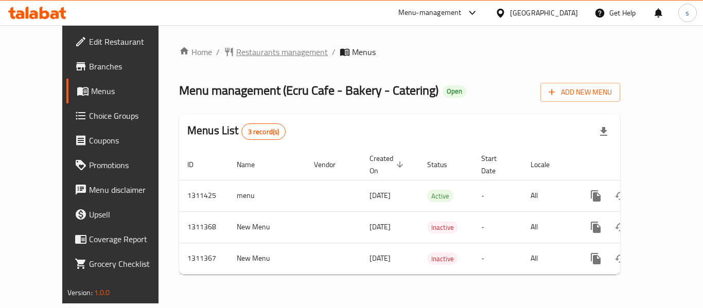
click at [236, 49] on span "Restaurants management" at bounding box center [282, 52] width 92 height 12
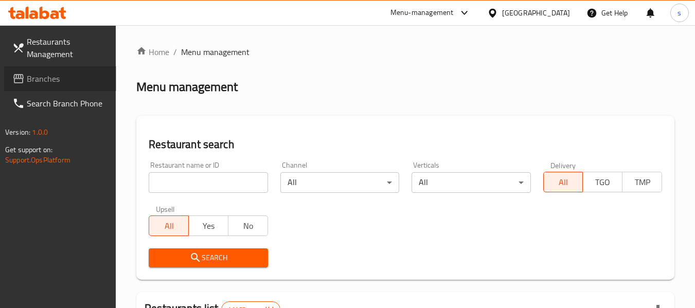
click at [68, 80] on span "Branches" at bounding box center [67, 79] width 81 height 12
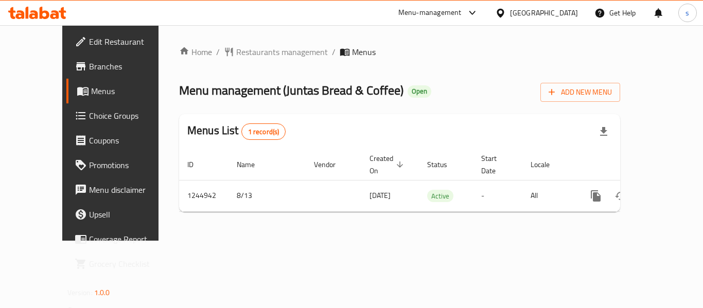
click at [550, 13] on div "[GEOGRAPHIC_DATA]" at bounding box center [544, 12] width 68 height 11
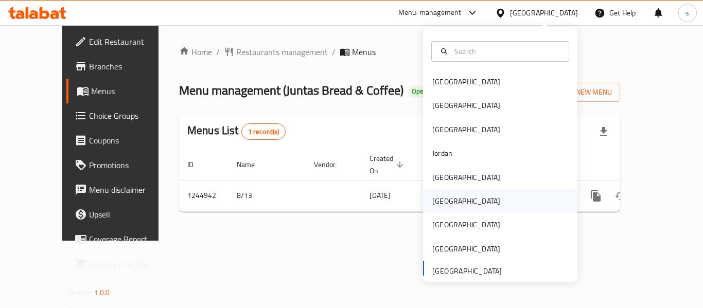
click at [447, 205] on div "[GEOGRAPHIC_DATA]" at bounding box center [466, 201] width 84 height 24
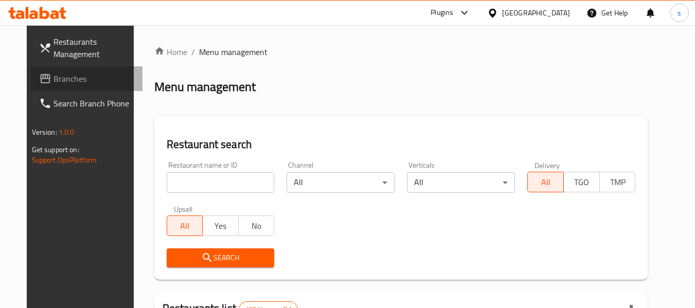
click at [66, 80] on span "Branches" at bounding box center [94, 79] width 81 height 12
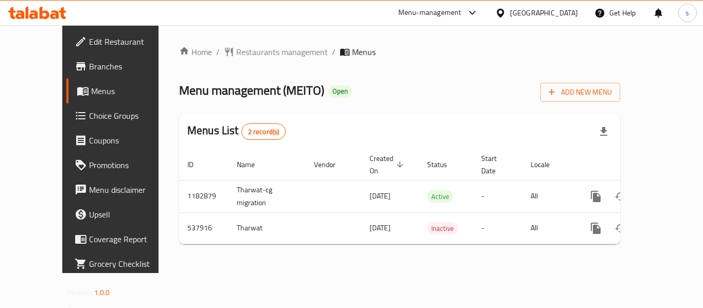
click at [506, 9] on icon at bounding box center [500, 13] width 11 height 11
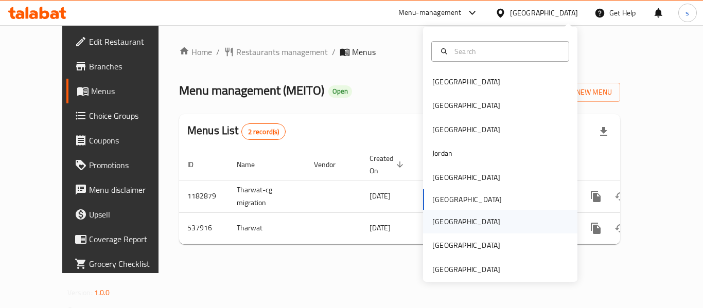
click at [450, 219] on div "Qatar" at bounding box center [466, 222] width 84 height 24
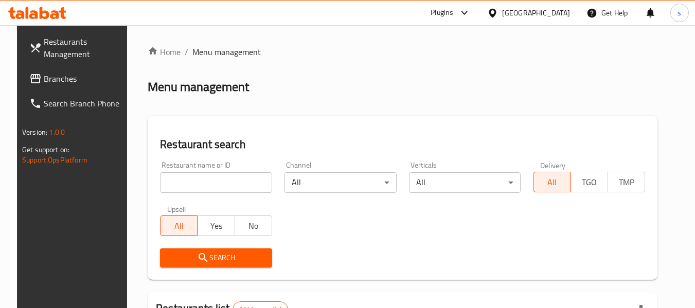
click at [65, 79] on span "Branches" at bounding box center [84, 79] width 81 height 12
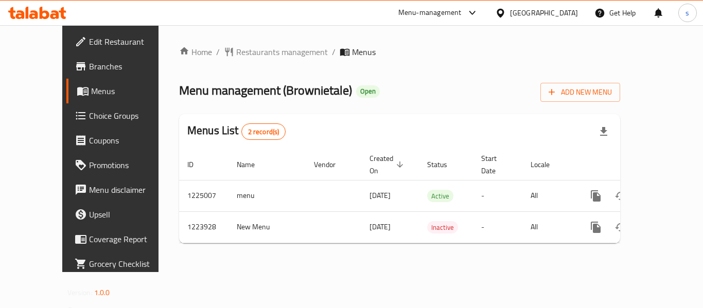
click at [504, 10] on icon at bounding box center [499, 12] width 7 height 9
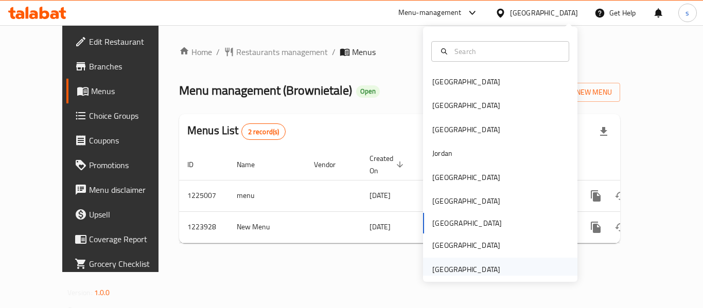
click at [437, 265] on div "[GEOGRAPHIC_DATA]" at bounding box center [466, 269] width 68 height 11
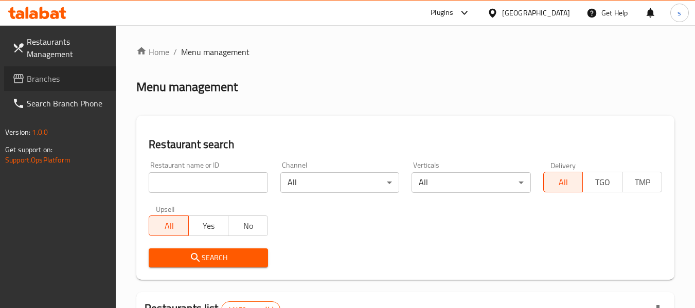
click at [50, 70] on link "Branches" at bounding box center [60, 78] width 112 height 25
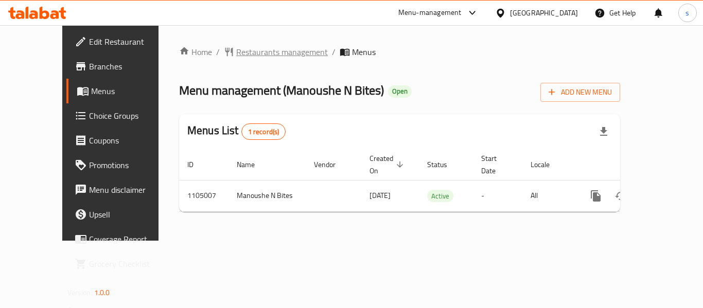
click at [236, 56] on span "Restaurants management" at bounding box center [282, 52] width 92 height 12
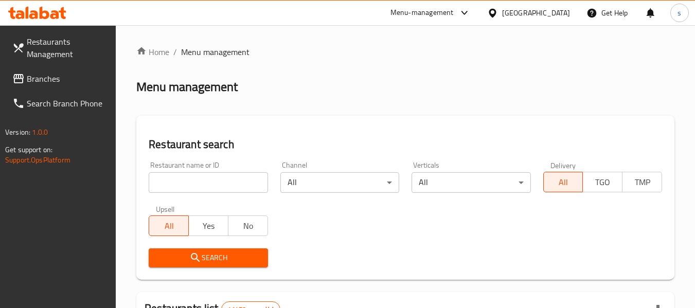
click at [47, 79] on span "Branches" at bounding box center [67, 79] width 81 height 12
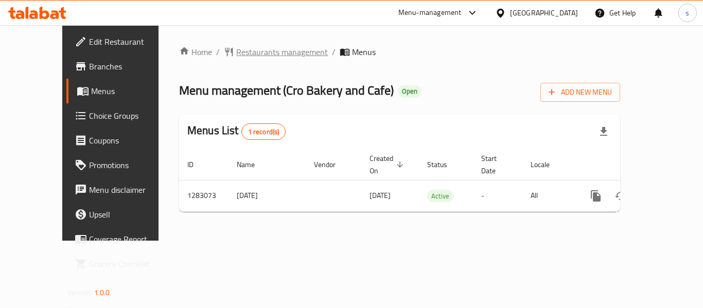
click at [247, 52] on span "Restaurants management" at bounding box center [282, 52] width 92 height 12
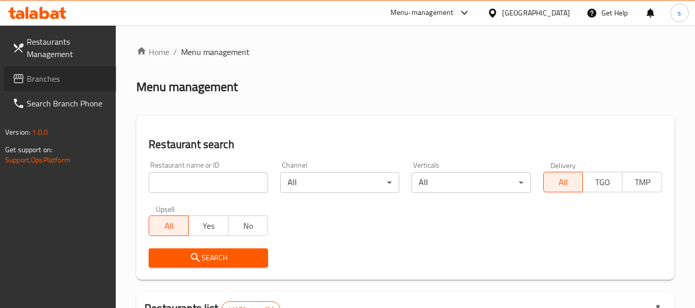
click at [66, 83] on span "Branches" at bounding box center [67, 79] width 81 height 12
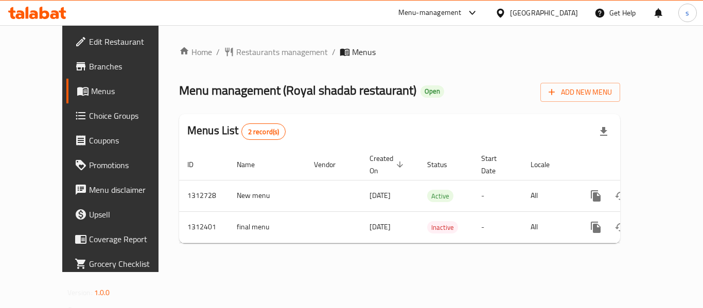
click at [521, 10] on div "[GEOGRAPHIC_DATA]" at bounding box center [544, 12] width 68 height 11
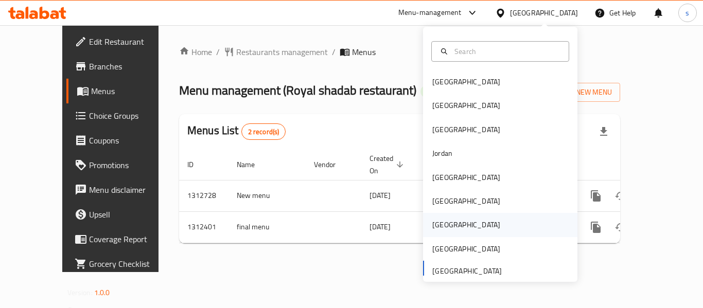
click at [468, 215] on div "[GEOGRAPHIC_DATA]" at bounding box center [500, 225] width 154 height 24
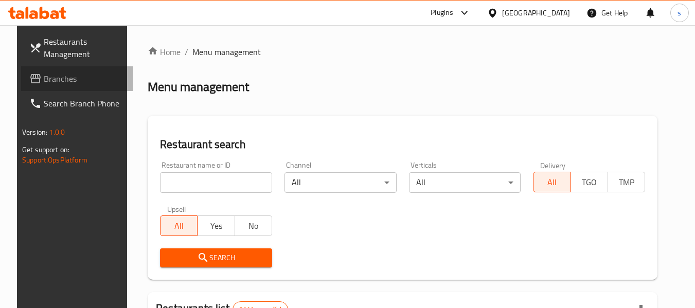
click at [44, 81] on span "Branches" at bounding box center [84, 79] width 81 height 12
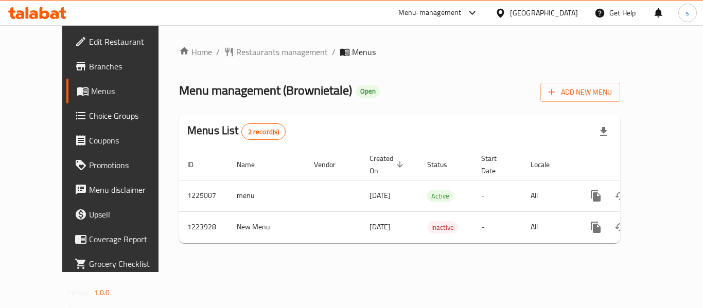
click at [557, 6] on div "[GEOGRAPHIC_DATA]" at bounding box center [536, 13] width 99 height 25
click at [510, 9] on div at bounding box center [502, 12] width 15 height 11
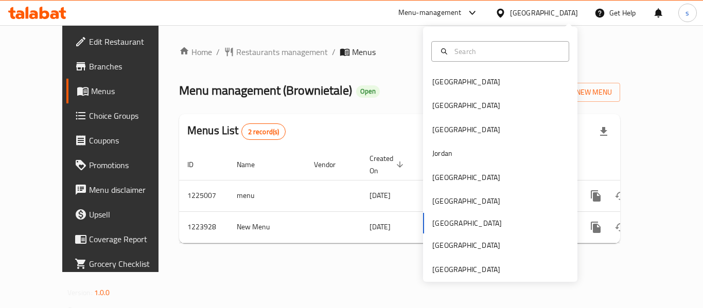
click at [455, 280] on div "[GEOGRAPHIC_DATA] [GEOGRAPHIC_DATA] [GEOGRAPHIC_DATA] [GEOGRAPHIC_DATA] [GEOGRA…" at bounding box center [500, 154] width 154 height 255
click at [456, 270] on div "[GEOGRAPHIC_DATA]" at bounding box center [466, 269] width 68 height 11
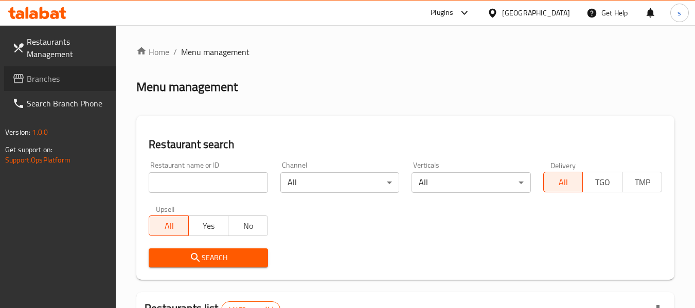
click at [19, 82] on icon at bounding box center [18, 79] width 12 height 12
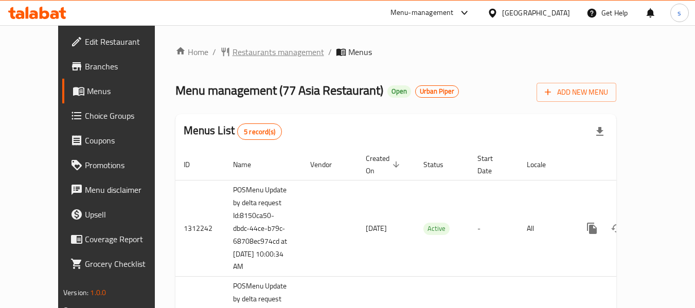
click at [248, 52] on span "Restaurants management" at bounding box center [279, 52] width 92 height 12
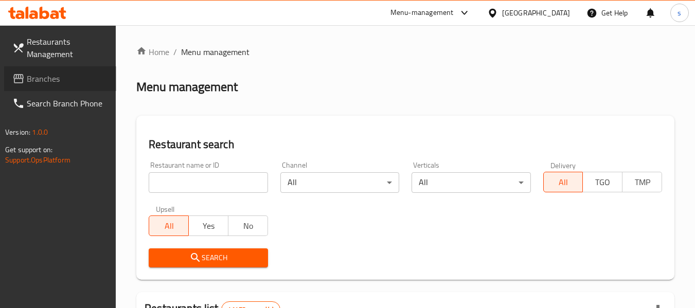
click at [52, 84] on span "Branches" at bounding box center [67, 79] width 81 height 12
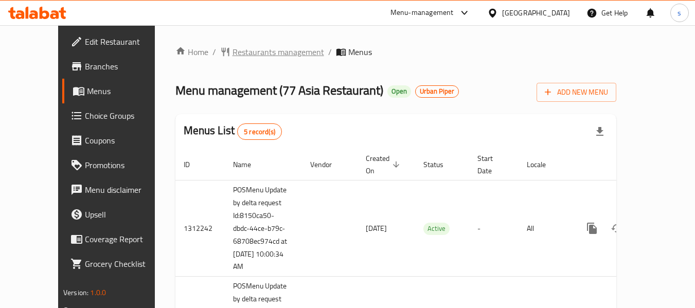
click at [259, 52] on span "Restaurants management" at bounding box center [279, 52] width 92 height 12
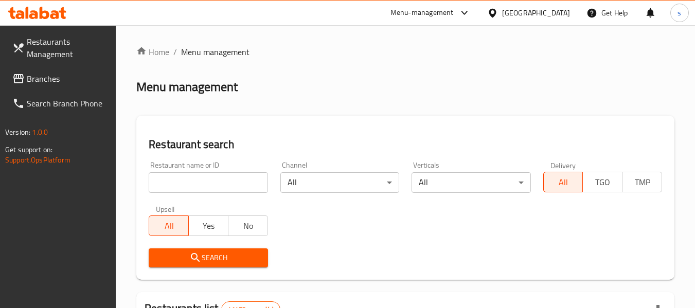
click at [213, 180] on input "search" at bounding box center [208, 182] width 119 height 21
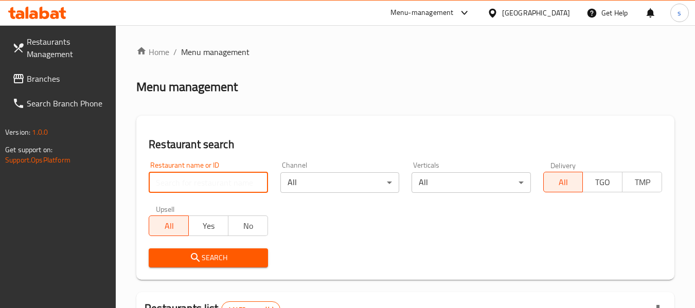
paste input "664075"
type input "664075"
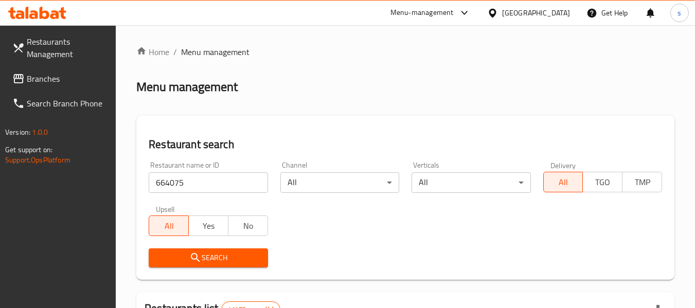
click at [234, 258] on span "Search" at bounding box center [208, 258] width 102 height 13
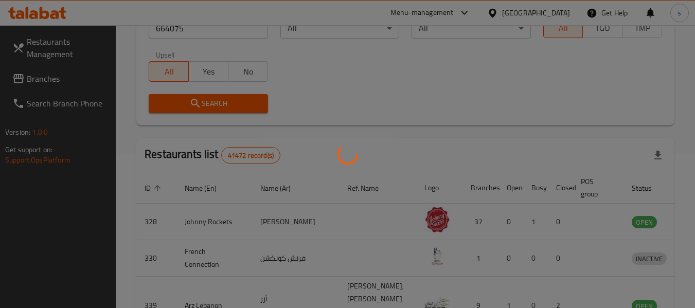
scroll to position [142, 0]
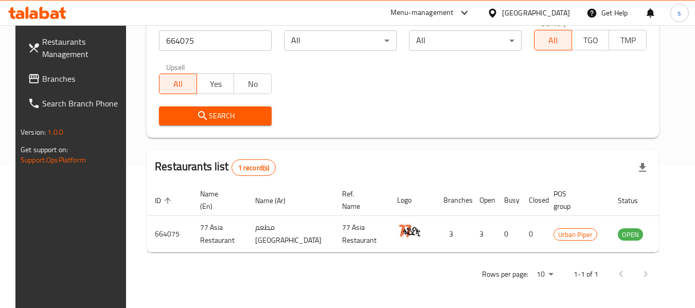
click at [15, 252] on div "Restaurants Management Branches Search Branch Phone Version: 1.0.0 Get support …" at bounding box center [73, 179] width 116 height 308
click at [545, 17] on div "[GEOGRAPHIC_DATA]" at bounding box center [536, 12] width 68 height 11
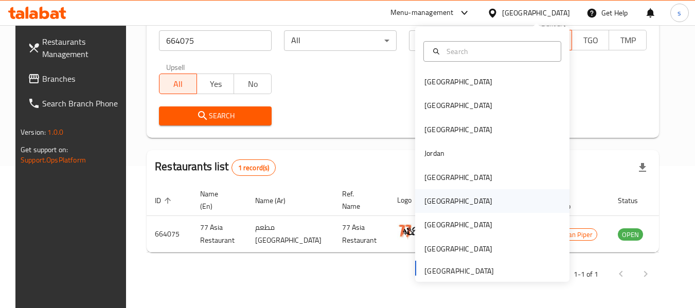
click at [435, 204] on div "[GEOGRAPHIC_DATA]" at bounding box center [458, 200] width 68 height 11
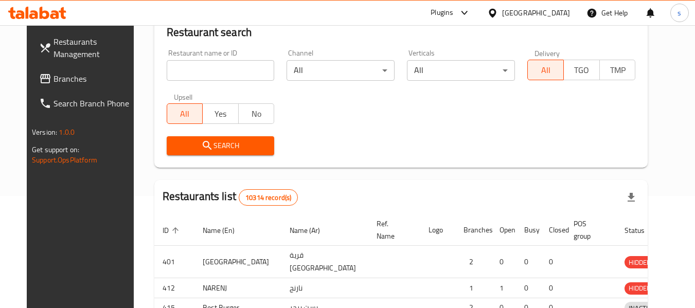
scroll to position [142, 0]
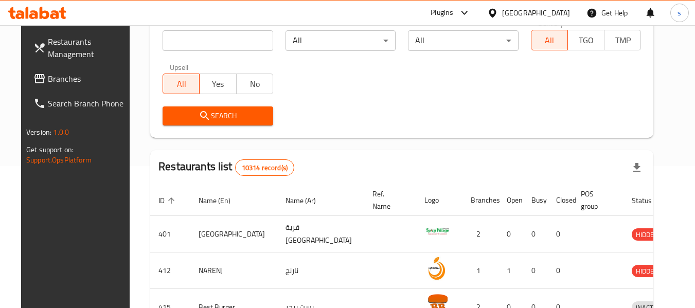
click at [34, 75] on icon at bounding box center [39, 78] width 10 height 9
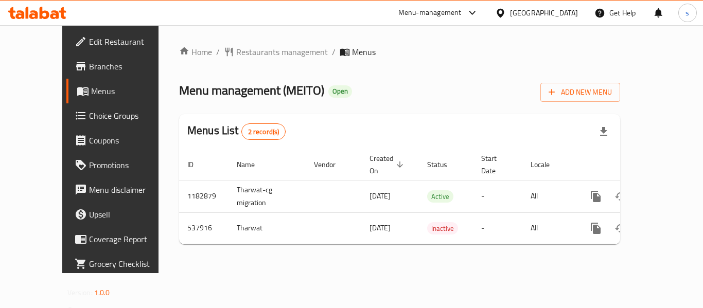
click at [560, 8] on div "[GEOGRAPHIC_DATA]" at bounding box center [544, 12] width 68 height 11
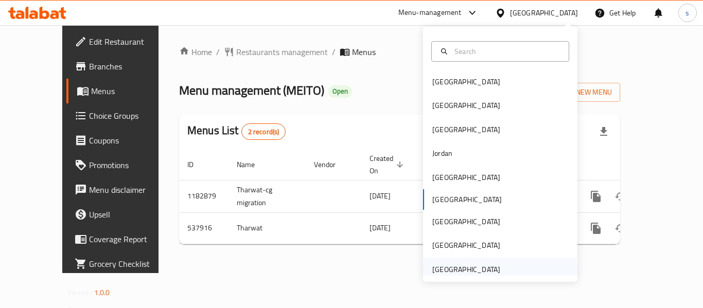
click at [474, 271] on div "[GEOGRAPHIC_DATA]" at bounding box center [466, 269] width 68 height 11
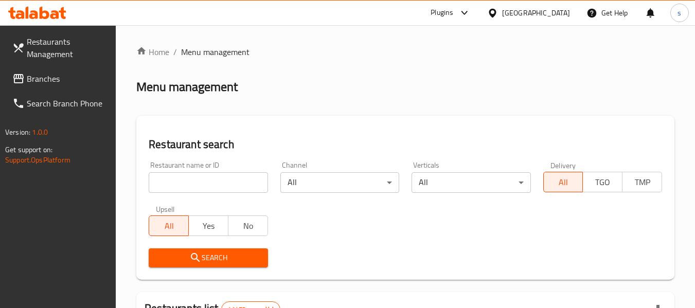
click at [25, 84] on span at bounding box center [19, 79] width 14 height 12
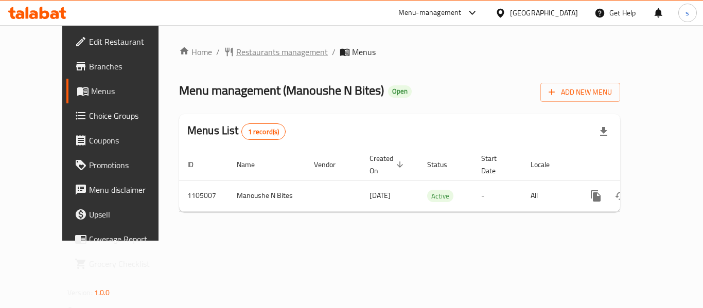
click at [242, 50] on span "Restaurants management" at bounding box center [282, 52] width 92 height 12
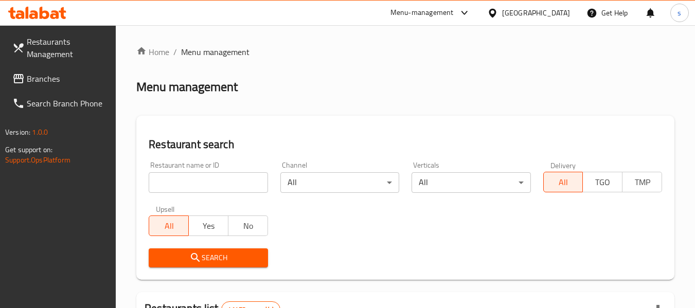
click at [41, 83] on span "Branches" at bounding box center [67, 79] width 81 height 12
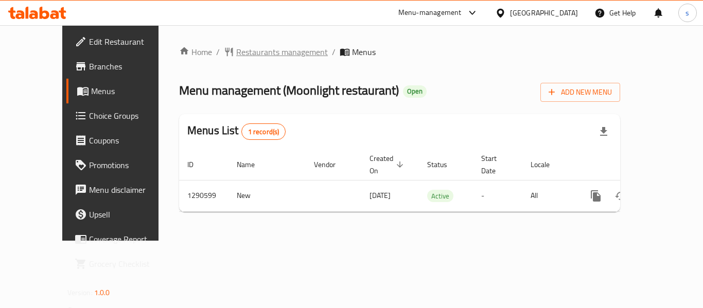
click at [236, 54] on span "Restaurants management" at bounding box center [282, 52] width 92 height 12
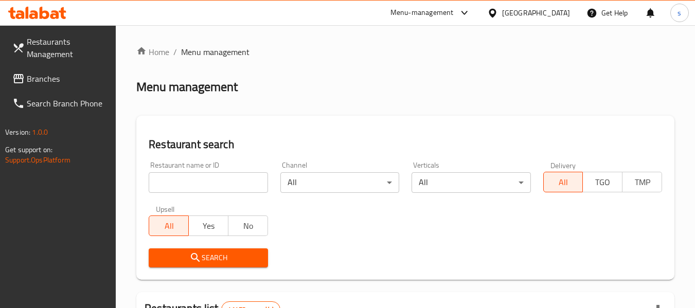
click at [200, 189] on input "search" at bounding box center [208, 182] width 119 height 21
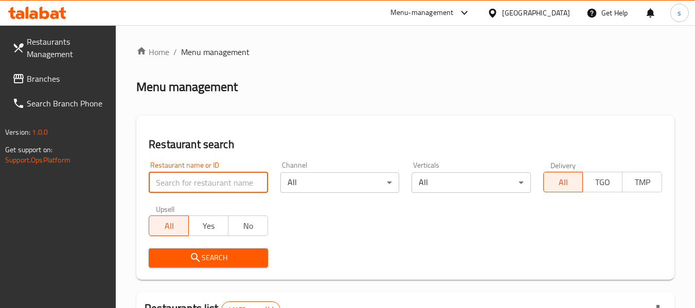
paste input "698261"
type input "698261"
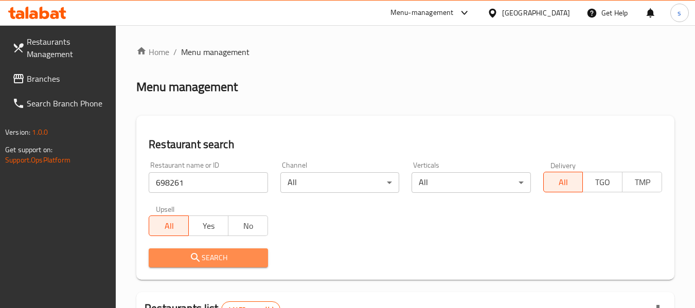
click at [212, 260] on span "Search" at bounding box center [208, 258] width 102 height 13
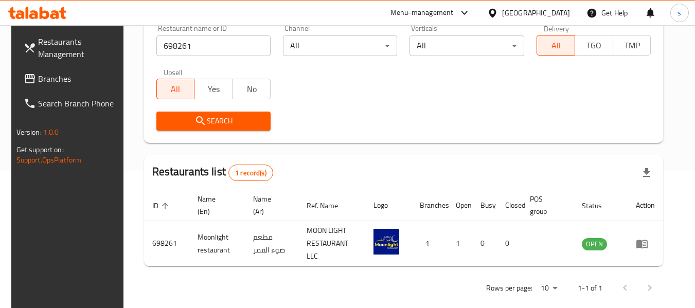
scroll to position [138, 0]
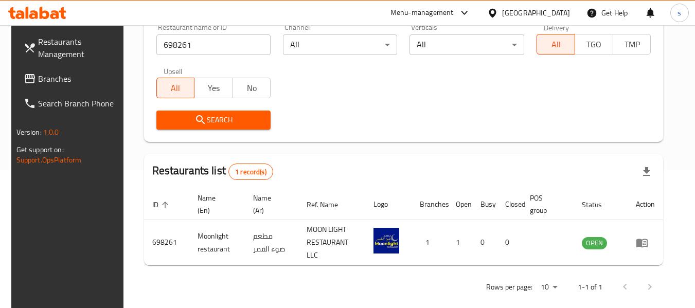
click at [541, 12] on div "[GEOGRAPHIC_DATA]" at bounding box center [536, 12] width 68 height 11
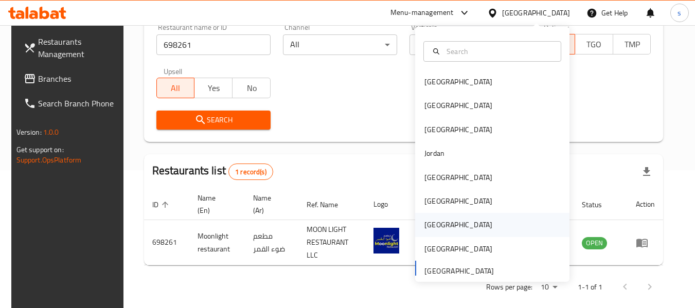
click at [441, 222] on div "[GEOGRAPHIC_DATA]" at bounding box center [458, 225] width 84 height 24
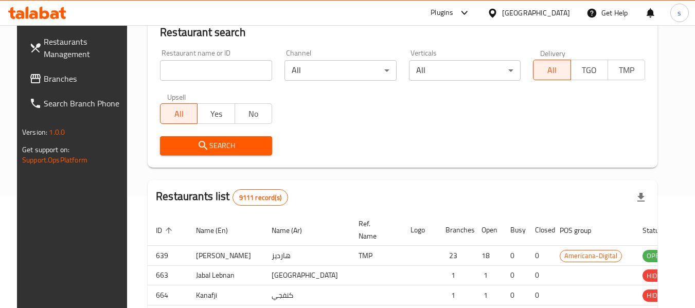
scroll to position [138, 0]
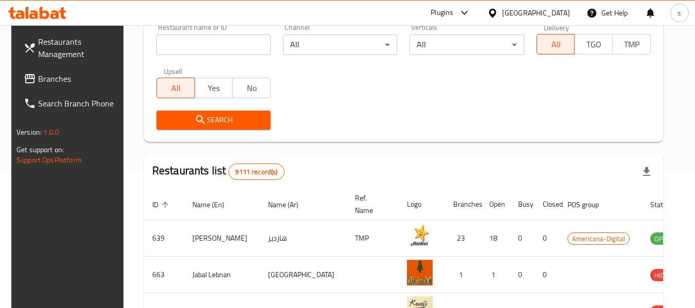
click at [46, 81] on span "Branches" at bounding box center [78, 79] width 81 height 12
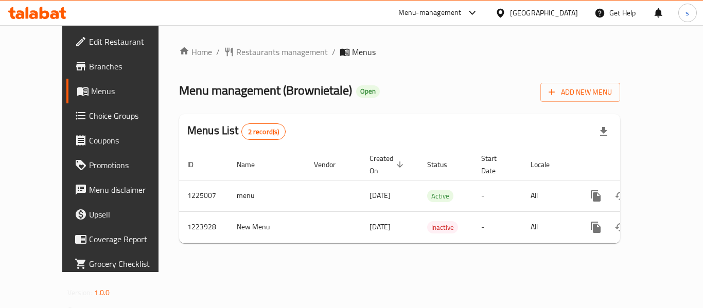
click at [506, 11] on icon at bounding box center [500, 13] width 11 height 11
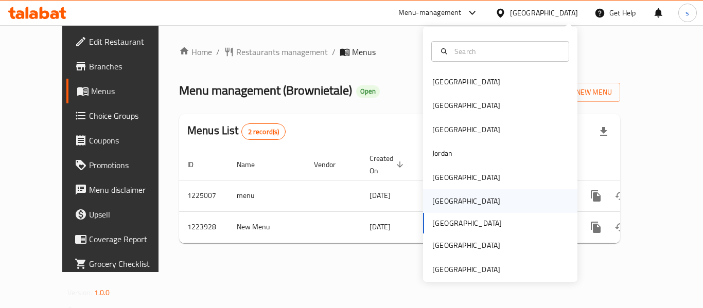
click at [466, 201] on div "[GEOGRAPHIC_DATA]" at bounding box center [500, 201] width 154 height 24
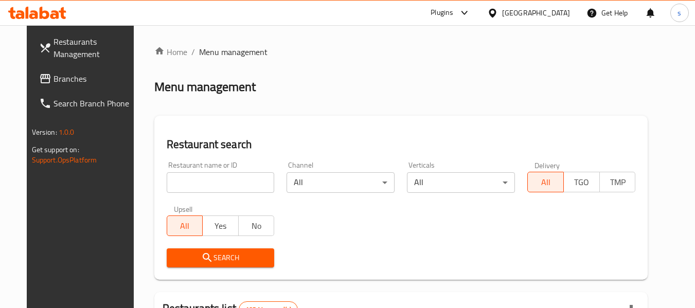
click at [62, 84] on span "Branches" at bounding box center [94, 79] width 81 height 12
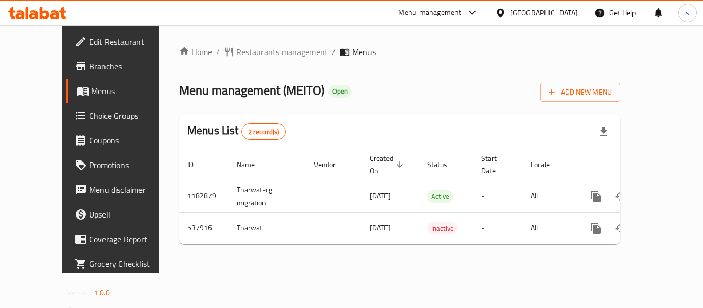
click at [563, 9] on div "[GEOGRAPHIC_DATA]" at bounding box center [544, 12] width 68 height 11
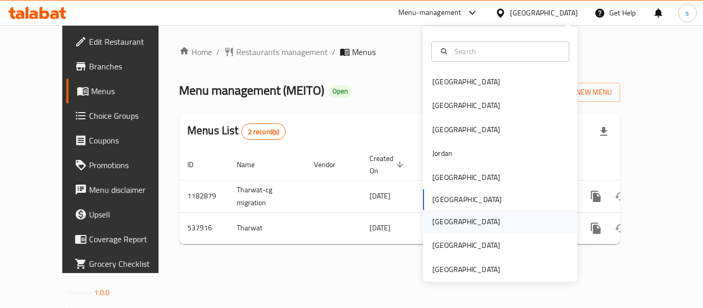
click at [434, 216] on div "Qatar" at bounding box center [466, 221] width 68 height 11
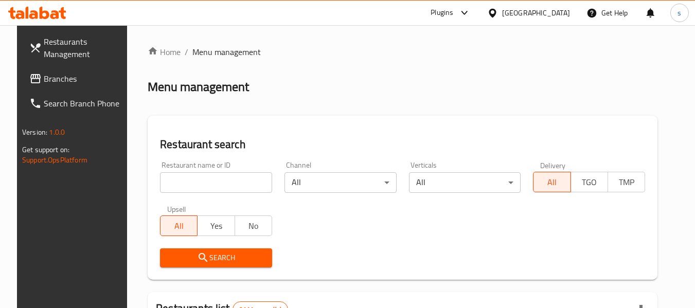
click at [65, 85] on link "Branches" at bounding box center [77, 78] width 112 height 25
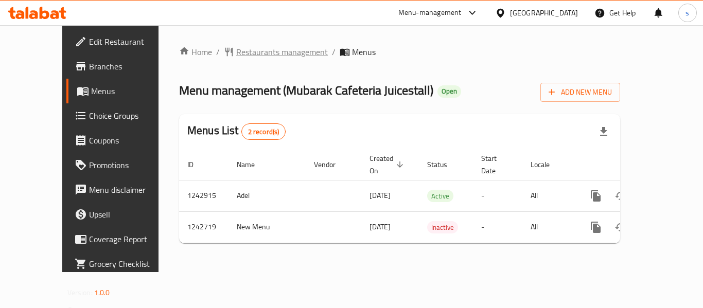
click at [249, 58] on span "Restaurants management" at bounding box center [282, 52] width 92 height 12
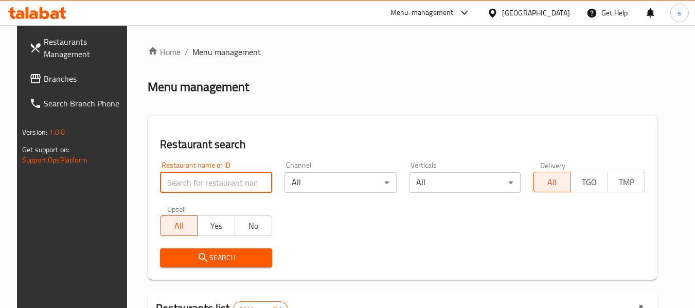
click at [173, 186] on input "search" at bounding box center [216, 182] width 112 height 21
paste input "681253"
type input "681253"
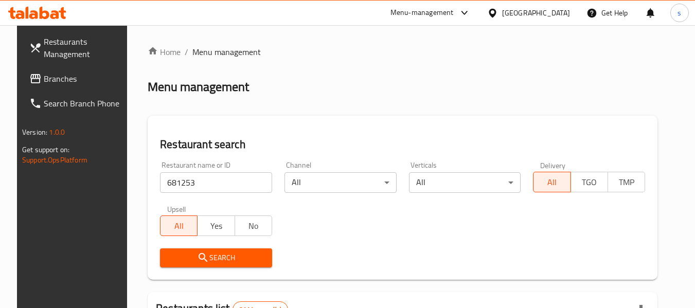
click at [213, 260] on span "Search" at bounding box center [216, 258] width 96 height 13
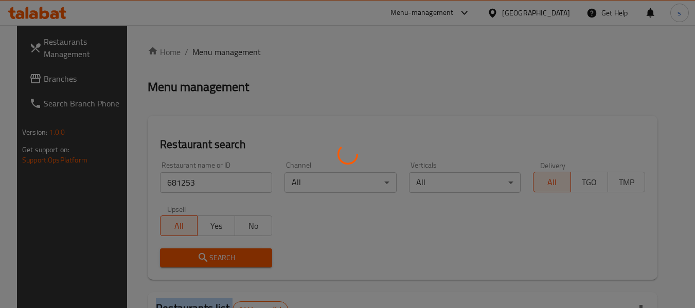
click at [213, 260] on div at bounding box center [347, 154] width 695 height 308
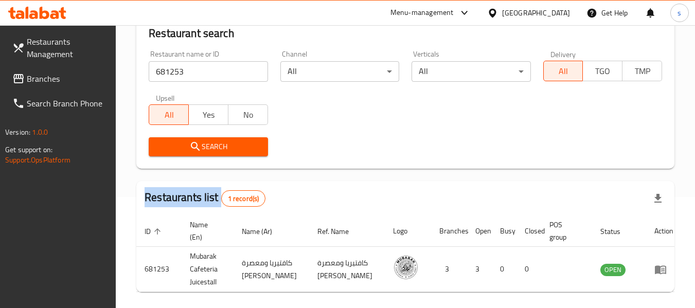
scroll to position [48, 0]
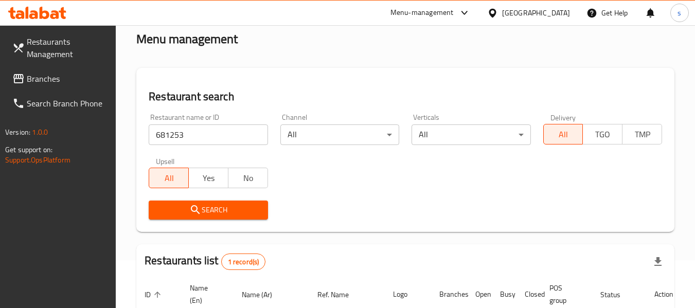
click at [557, 10] on div "[GEOGRAPHIC_DATA]" at bounding box center [536, 12] width 68 height 11
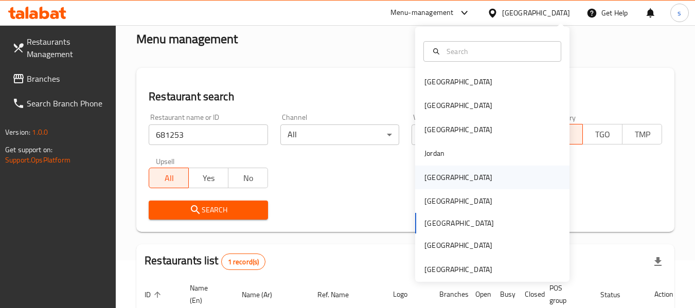
click at [453, 167] on div "[GEOGRAPHIC_DATA]" at bounding box center [492, 178] width 154 height 24
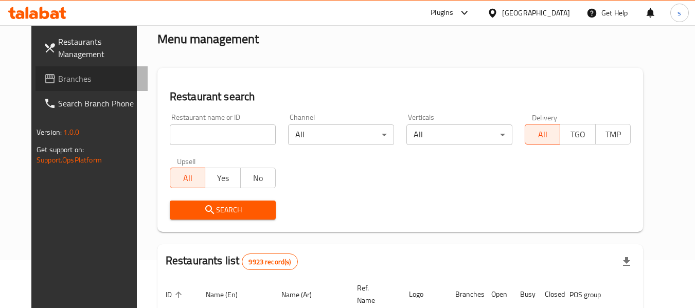
click at [69, 85] on link "Branches" at bounding box center [91, 78] width 112 height 25
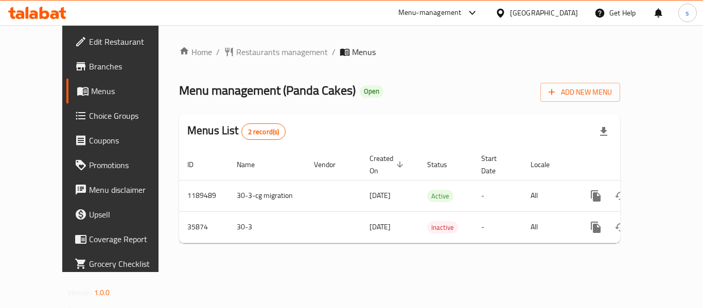
click at [560, 9] on div "[GEOGRAPHIC_DATA]" at bounding box center [544, 12] width 68 height 11
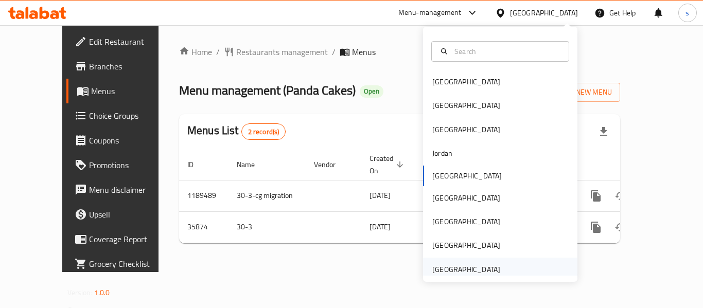
click at [458, 269] on div "[GEOGRAPHIC_DATA]" at bounding box center [466, 269] width 68 height 11
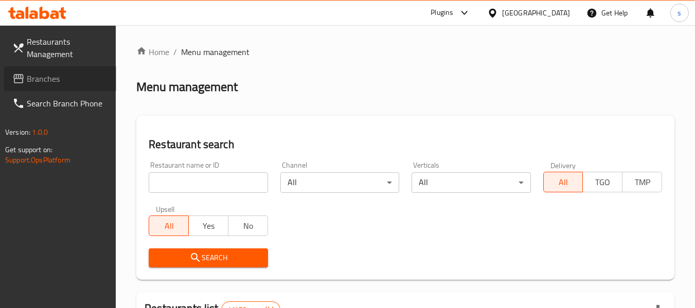
click at [38, 83] on span "Branches" at bounding box center [67, 79] width 81 height 12
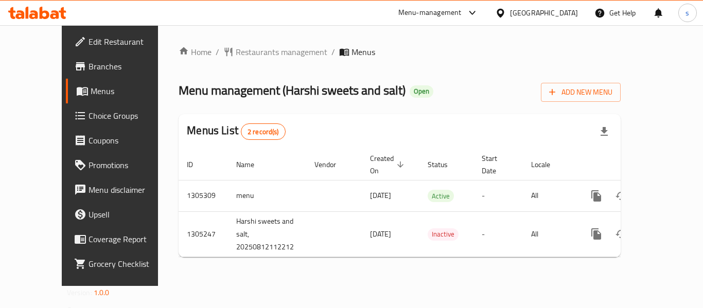
click at [531, 12] on div "[GEOGRAPHIC_DATA]" at bounding box center [544, 12] width 68 height 11
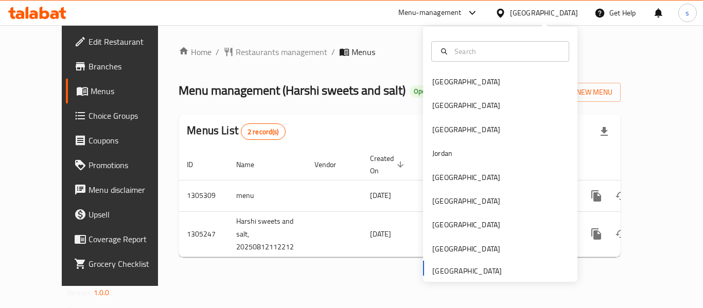
click at [469, 275] on div "Bahrain Egypt Iraq Jordan Kuwait Oman Qatar Saudi Arabia United Arab Emirates" at bounding box center [500, 175] width 154 height 211
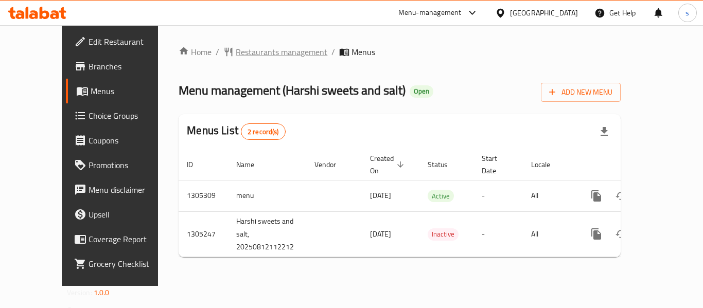
click at [256, 58] on span "Restaurants management" at bounding box center [282, 52] width 92 height 12
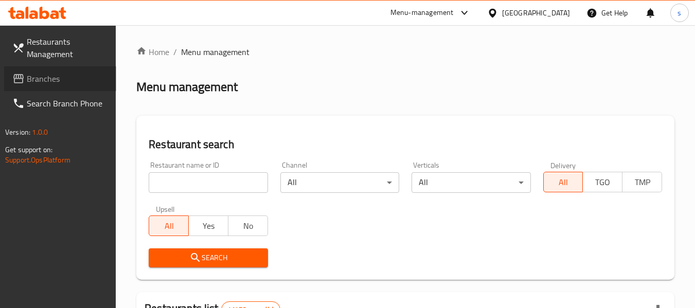
click at [64, 76] on span "Branches" at bounding box center [67, 79] width 81 height 12
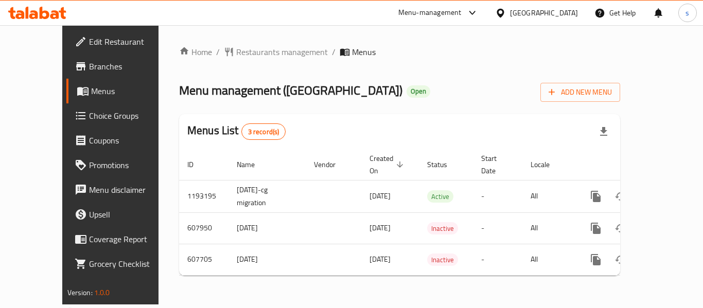
click at [557, 15] on div "[GEOGRAPHIC_DATA]" at bounding box center [544, 12] width 68 height 11
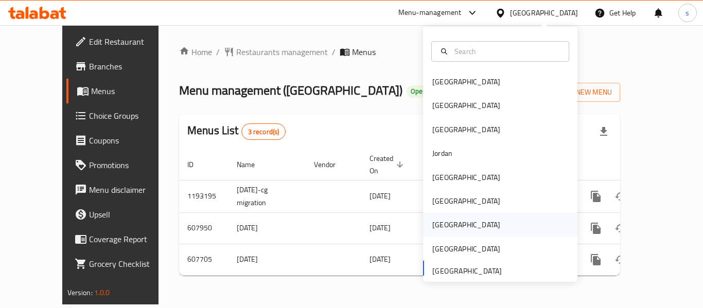
click at [441, 218] on div "[GEOGRAPHIC_DATA]" at bounding box center [466, 225] width 84 height 24
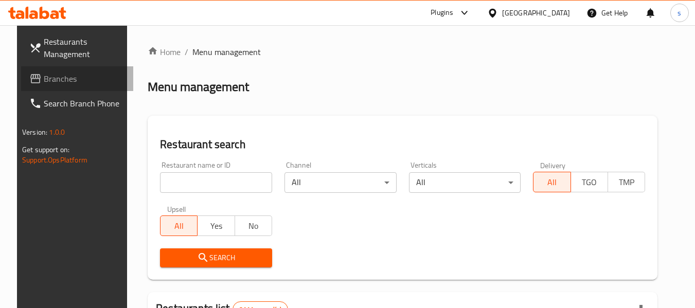
click at [49, 79] on span "Branches" at bounding box center [84, 79] width 81 height 12
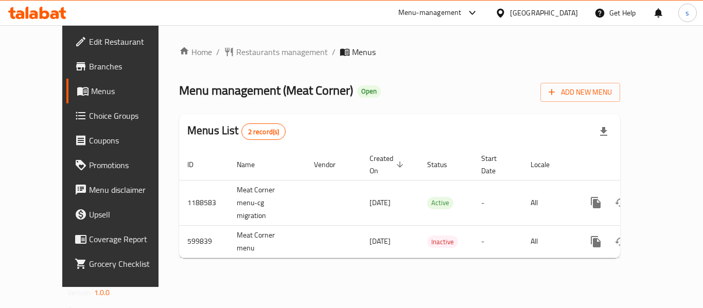
click at [571, 14] on div "[GEOGRAPHIC_DATA]" at bounding box center [544, 12] width 68 height 11
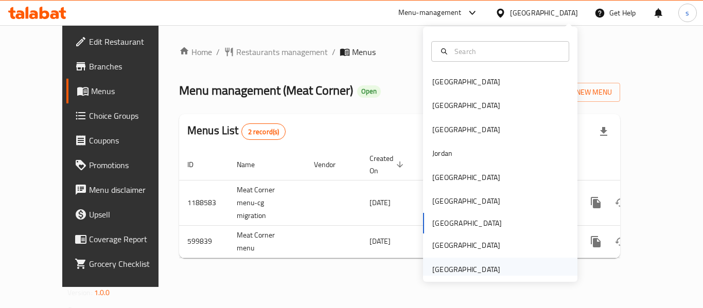
click at [484, 275] on div "[GEOGRAPHIC_DATA]" at bounding box center [466, 269] width 68 height 11
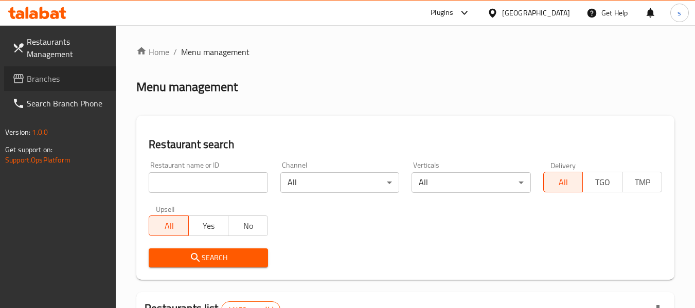
click at [67, 82] on span "Branches" at bounding box center [67, 79] width 81 height 12
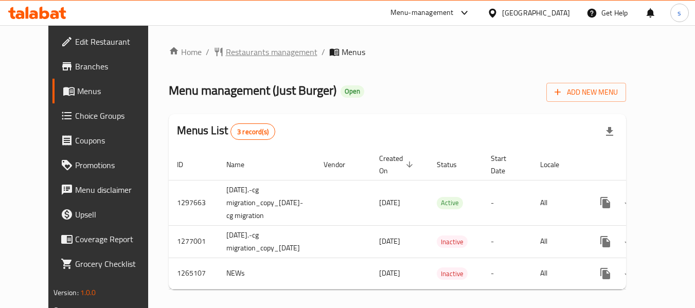
click at [255, 54] on span "Restaurants management" at bounding box center [272, 52] width 92 height 12
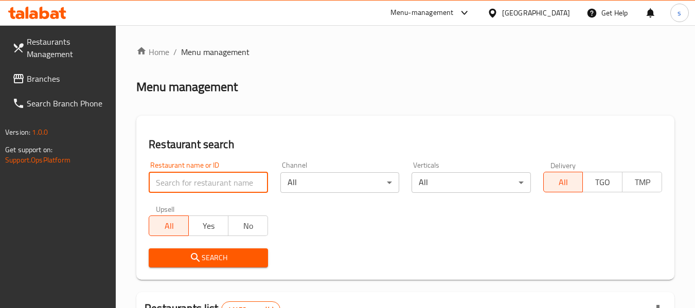
click at [207, 174] on input "search" at bounding box center [208, 182] width 119 height 21
paste input "8722"
type input "8722"
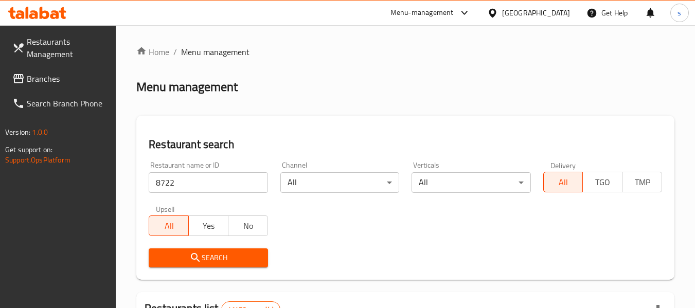
click at [207, 255] on span "Search" at bounding box center [208, 258] width 102 height 13
click at [27, 81] on span "Branches" at bounding box center [67, 79] width 81 height 12
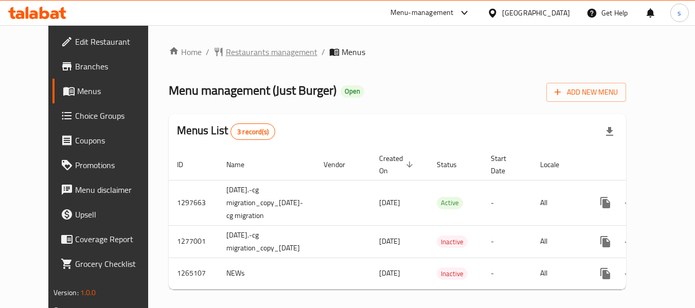
click at [243, 49] on span "Restaurants management" at bounding box center [272, 52] width 92 height 12
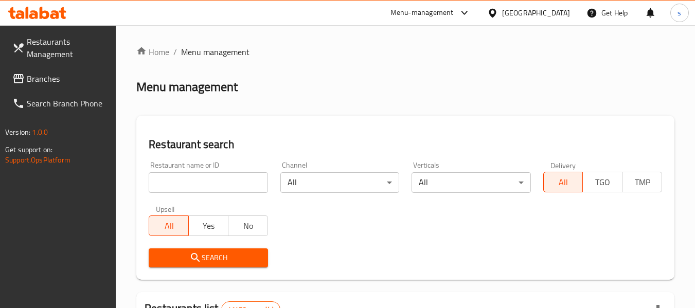
click at [45, 80] on span "Branches" at bounding box center [67, 79] width 81 height 12
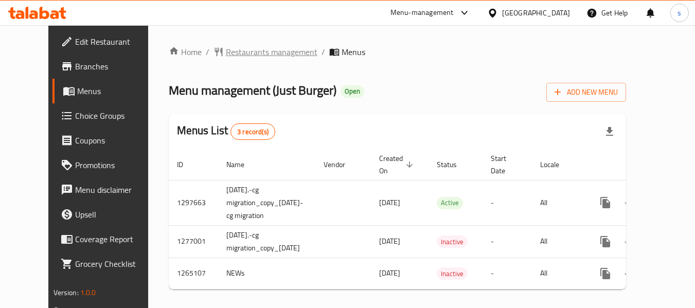
click at [255, 54] on span "Restaurants management" at bounding box center [272, 52] width 92 height 12
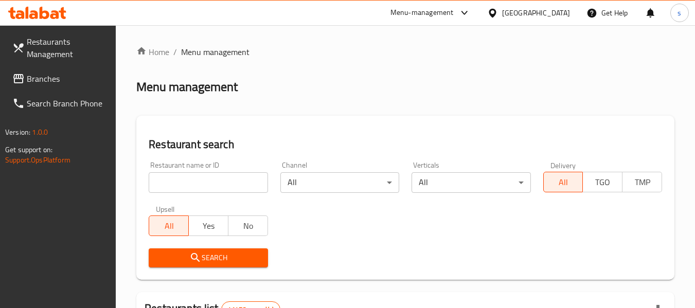
click at [73, 84] on span "Branches" at bounding box center [67, 79] width 81 height 12
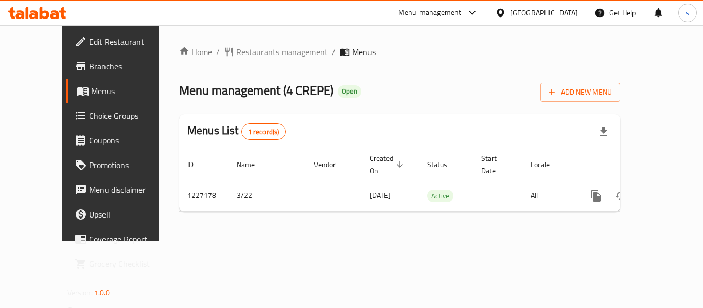
click at [236, 52] on span "Restaurants management" at bounding box center [282, 52] width 92 height 12
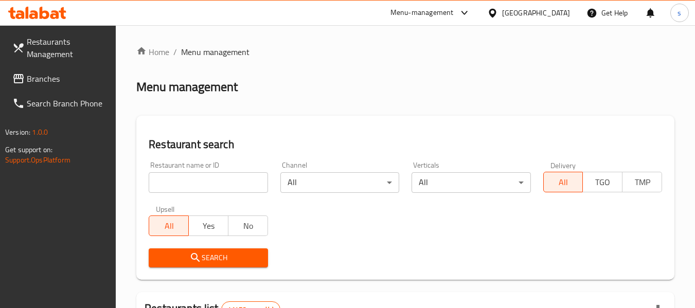
click at [32, 82] on span "Branches" at bounding box center [67, 79] width 81 height 12
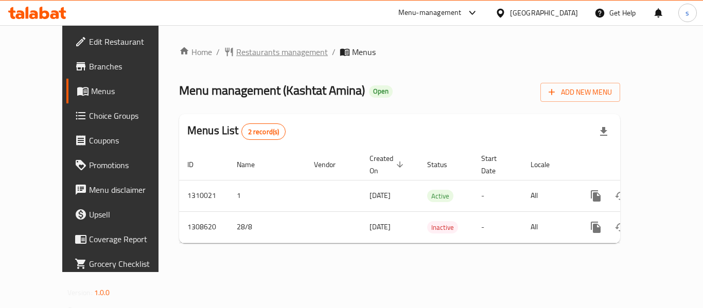
click at [265, 49] on span "Restaurants management" at bounding box center [282, 52] width 92 height 12
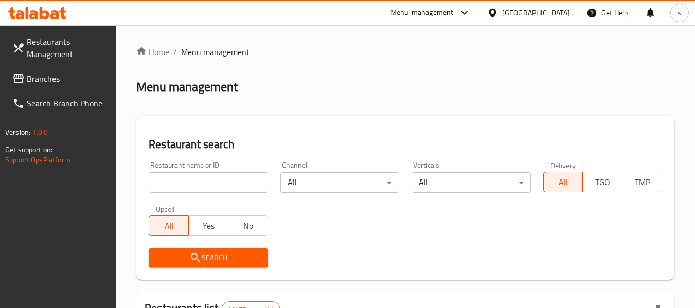
click at [33, 81] on span "Branches" at bounding box center [67, 79] width 81 height 12
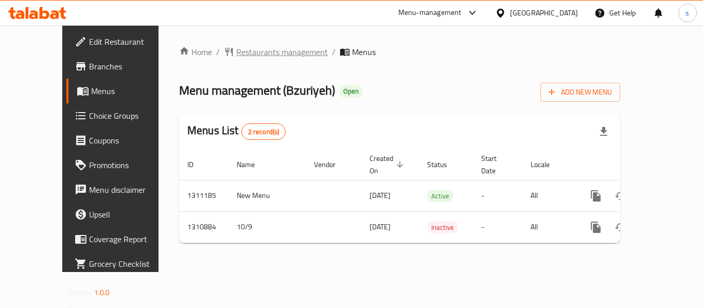
click at [270, 49] on span "Restaurants management" at bounding box center [282, 52] width 92 height 12
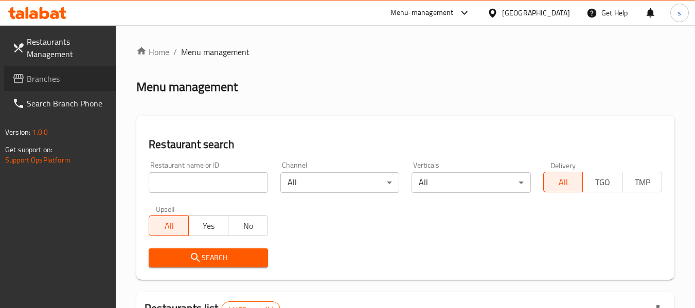
click at [47, 81] on span "Branches" at bounding box center [67, 79] width 81 height 12
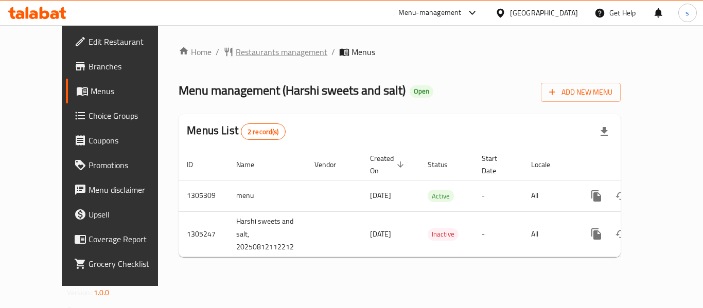
click at [236, 55] on span "Restaurants management" at bounding box center [282, 52] width 92 height 12
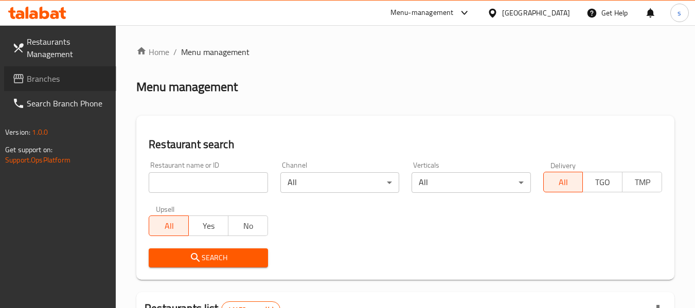
click at [67, 86] on link "Branches" at bounding box center [60, 78] width 112 height 25
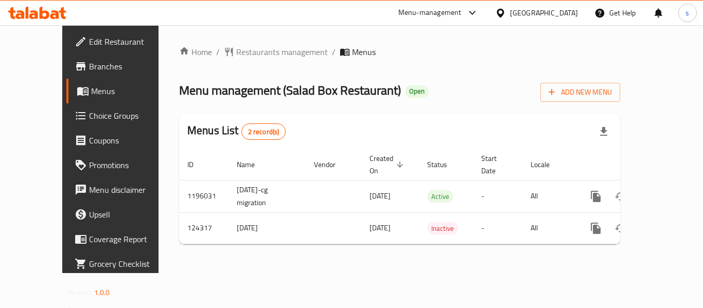
click at [529, 12] on div "[GEOGRAPHIC_DATA]" at bounding box center [544, 12] width 68 height 11
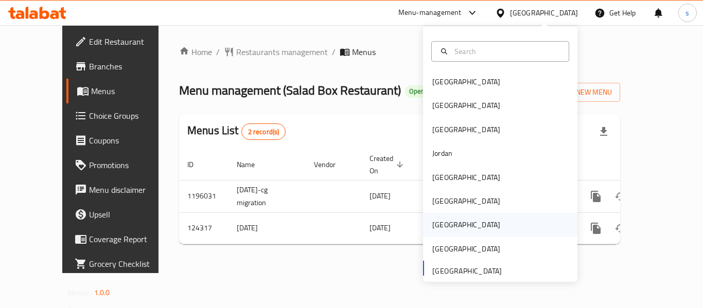
click at [449, 226] on div "[GEOGRAPHIC_DATA]" at bounding box center [466, 225] width 84 height 24
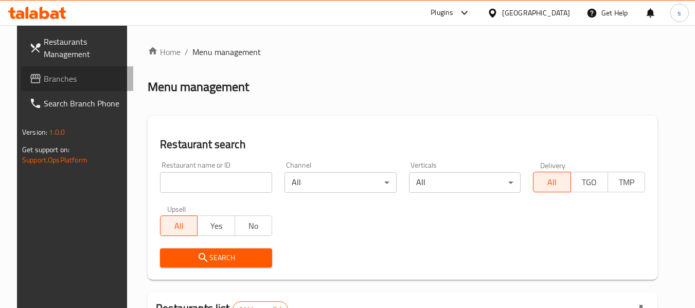
click at [44, 83] on span "Branches" at bounding box center [84, 79] width 81 height 12
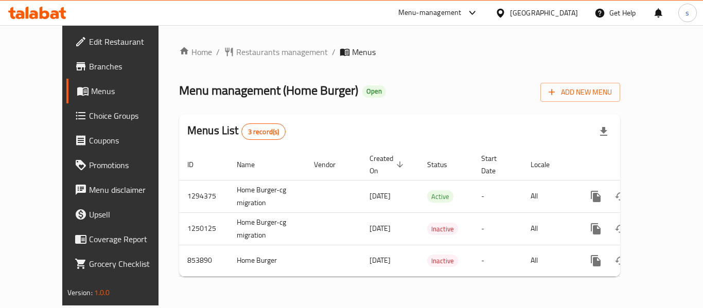
click at [578, 14] on div "[GEOGRAPHIC_DATA]" at bounding box center [536, 13] width 99 height 25
click at [574, 10] on div "[GEOGRAPHIC_DATA]" at bounding box center [544, 12] width 68 height 11
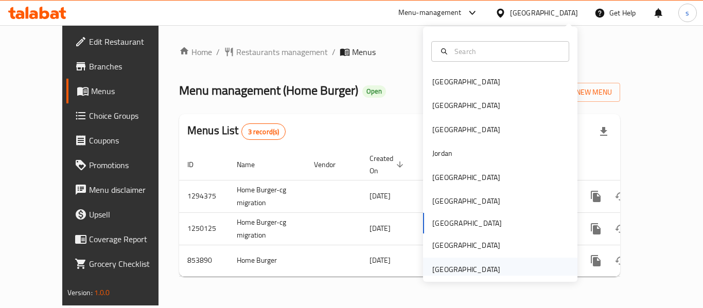
click at [478, 273] on div "[GEOGRAPHIC_DATA]" at bounding box center [466, 269] width 68 height 11
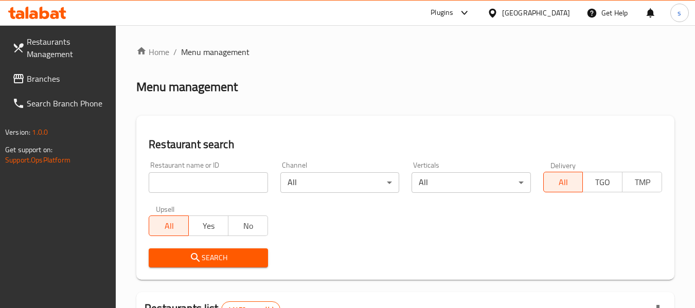
click at [41, 82] on span "Branches" at bounding box center [67, 79] width 81 height 12
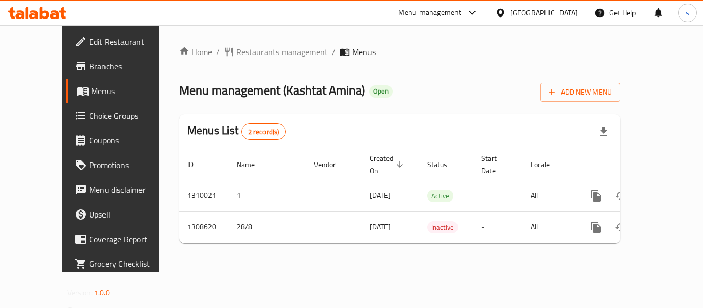
click at [258, 55] on span "Restaurants management" at bounding box center [282, 52] width 92 height 12
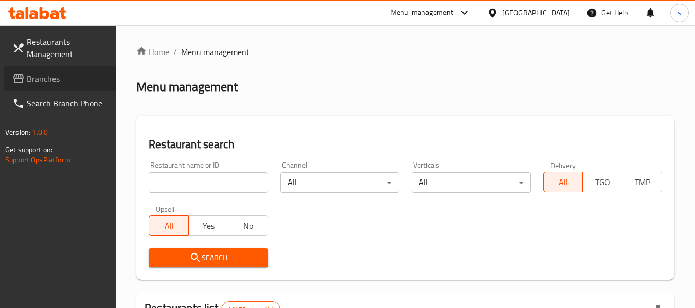
click at [92, 81] on span "Branches" at bounding box center [67, 79] width 81 height 12
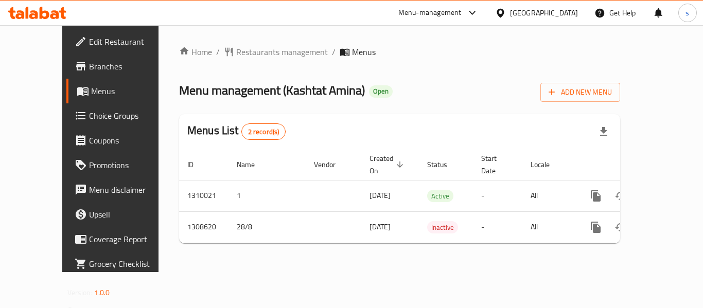
click at [531, 18] on div "[GEOGRAPHIC_DATA]" at bounding box center [544, 12] width 68 height 11
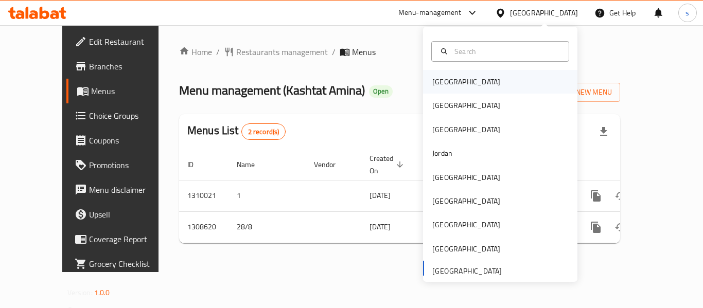
click at [440, 85] on div "[GEOGRAPHIC_DATA]" at bounding box center [466, 81] width 68 height 11
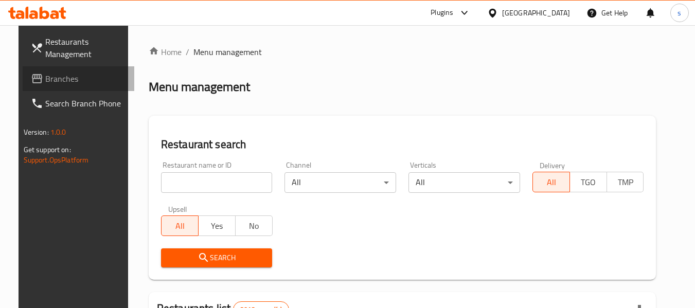
click at [42, 88] on link "Branches" at bounding box center [79, 78] width 112 height 25
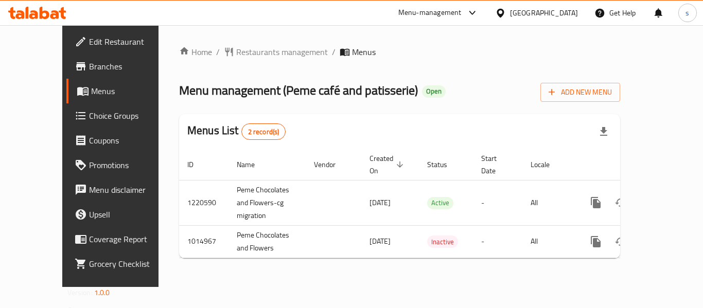
click at [506, 8] on icon at bounding box center [500, 13] width 11 height 11
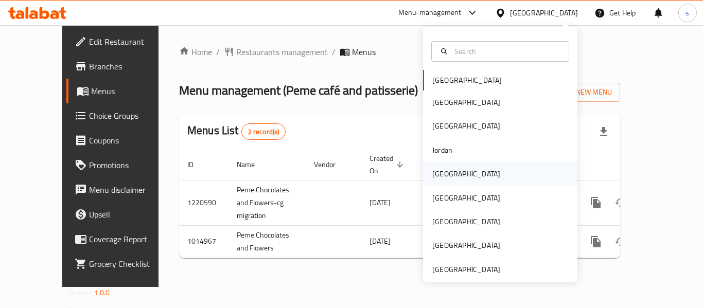
click at [458, 177] on div "[GEOGRAPHIC_DATA]" at bounding box center [500, 174] width 154 height 24
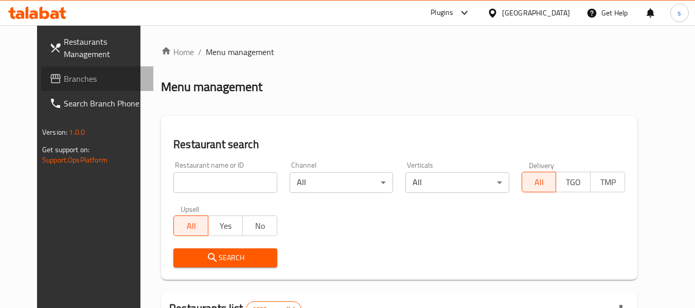
click at [49, 83] on span at bounding box center [56, 79] width 14 height 12
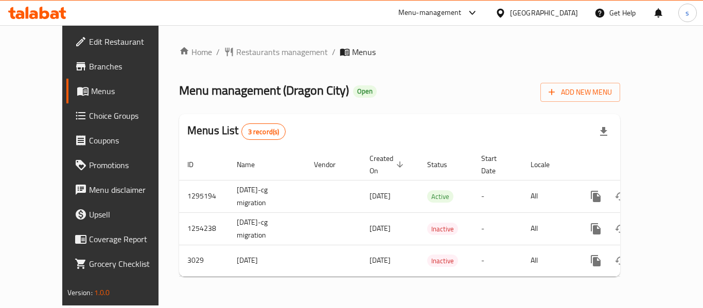
click at [566, 7] on div "[GEOGRAPHIC_DATA]" at bounding box center [544, 12] width 68 height 11
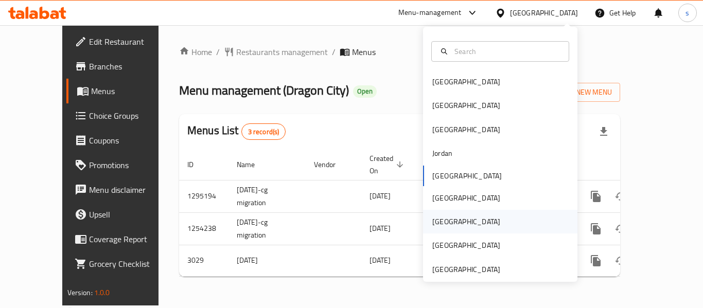
click at [456, 214] on div "[GEOGRAPHIC_DATA]" at bounding box center [500, 222] width 154 height 24
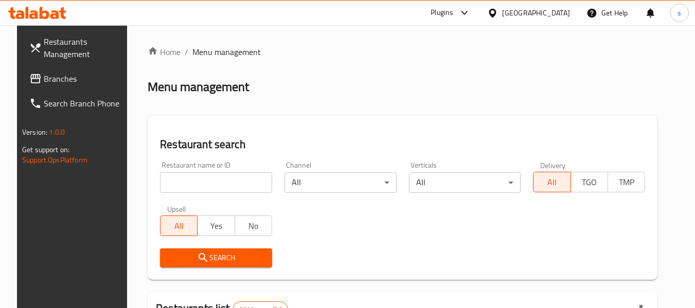
click at [73, 83] on span "Branches" at bounding box center [84, 79] width 81 height 12
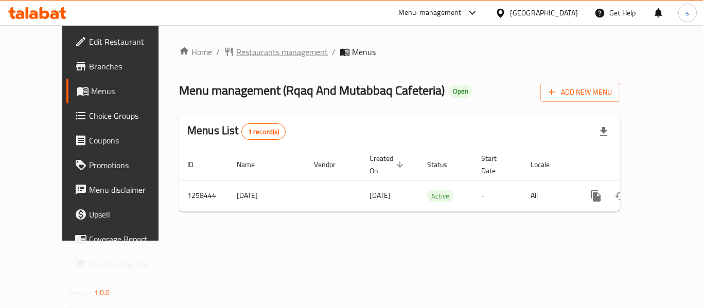
click at [249, 57] on span "Restaurants management" at bounding box center [282, 52] width 92 height 12
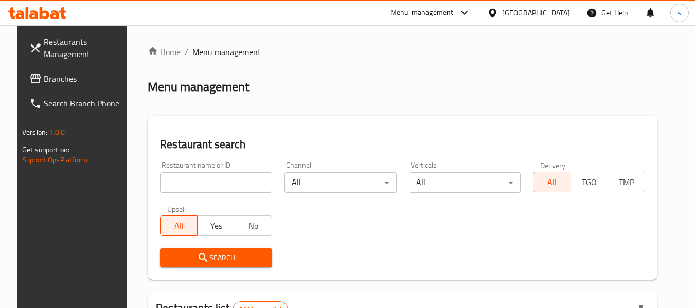
click at [215, 171] on div "Restaurant name or ID Restaurant name or ID" at bounding box center [216, 177] width 112 height 31
drag, startPoint x: 215, startPoint y: 171, endPoint x: 193, endPoint y: 185, distance: 25.3
click at [193, 185] on input "search" at bounding box center [216, 182] width 112 height 21
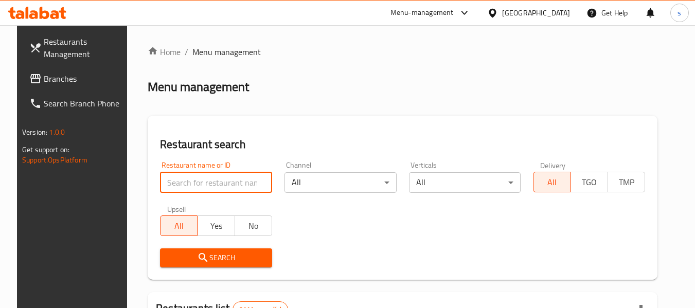
paste input "683994"
type input "683994"
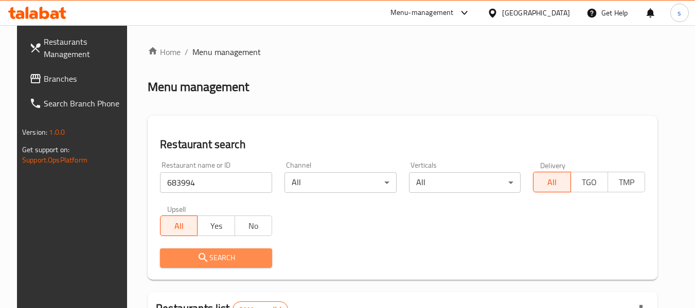
click at [225, 255] on span "Search" at bounding box center [216, 258] width 96 height 13
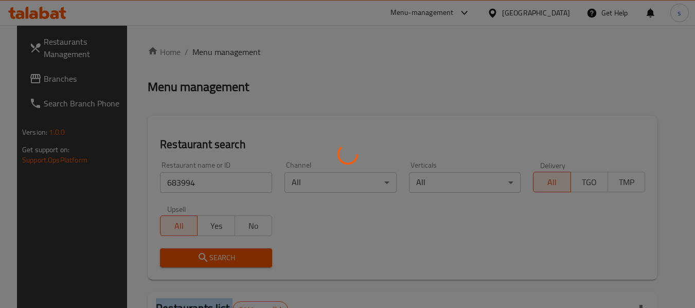
click at [225, 255] on div at bounding box center [347, 154] width 695 height 308
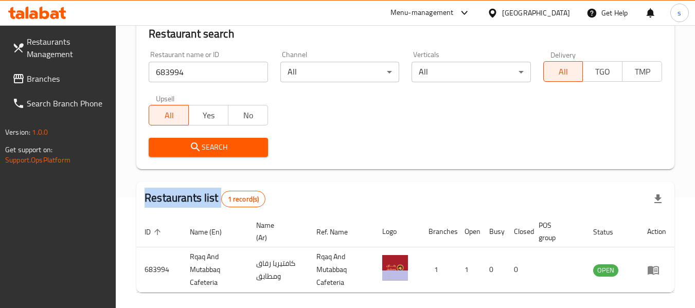
scroll to position [48, 0]
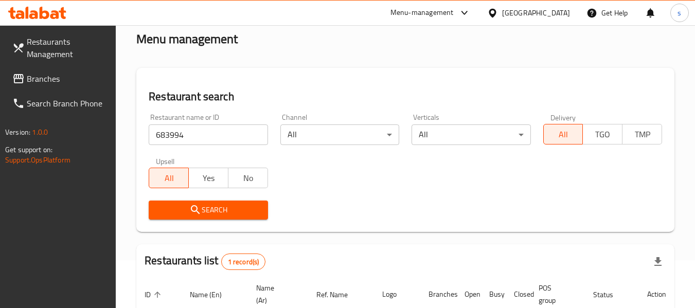
click at [561, 18] on div "[GEOGRAPHIC_DATA]" at bounding box center [536, 12] width 68 height 11
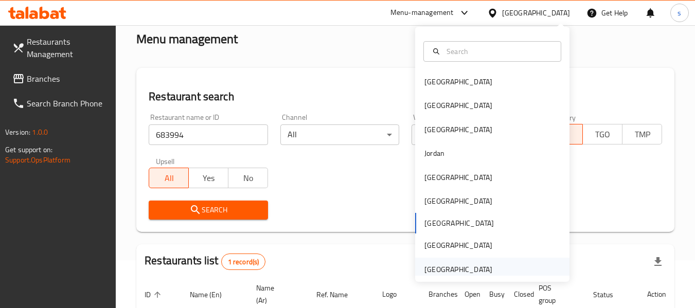
click at [458, 270] on div "[GEOGRAPHIC_DATA]" at bounding box center [458, 269] width 68 height 11
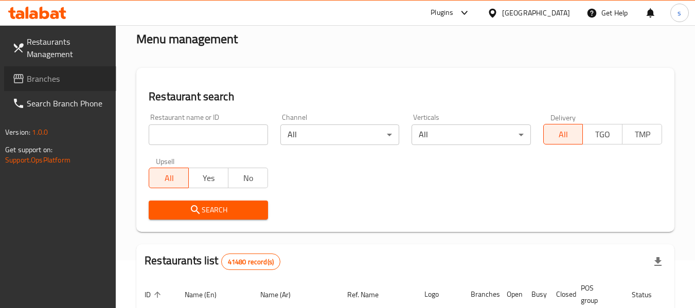
click at [33, 81] on span "Branches" at bounding box center [67, 79] width 81 height 12
